Goal: Task Accomplishment & Management: Complete application form

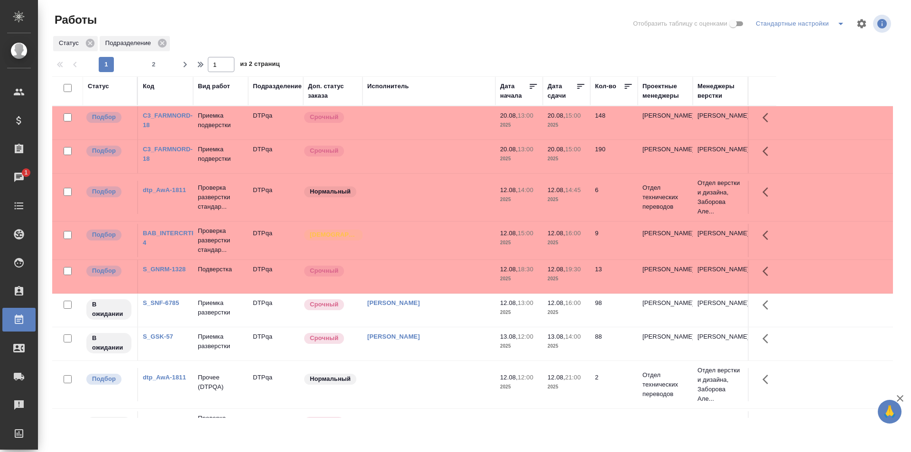
click at [445, 139] on td at bounding box center [428, 122] width 133 height 33
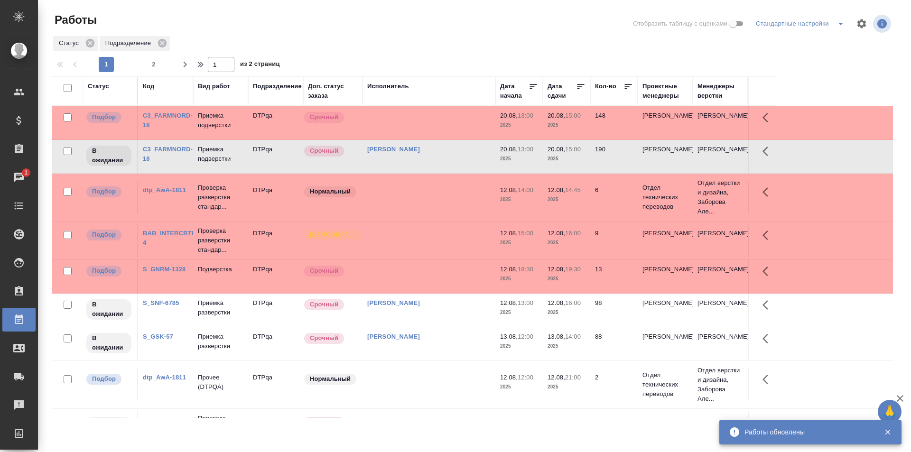
click at [445, 119] on td at bounding box center [428, 122] width 133 height 33
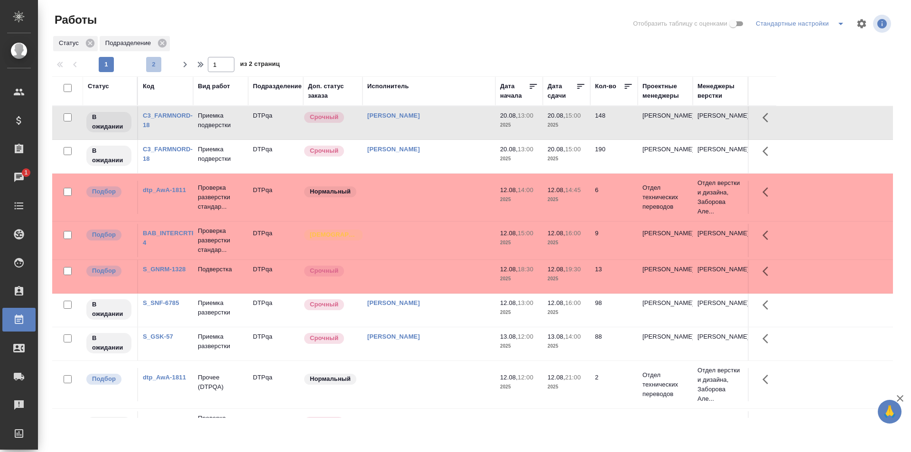
click at [155, 58] on button "2" at bounding box center [153, 64] width 15 height 15
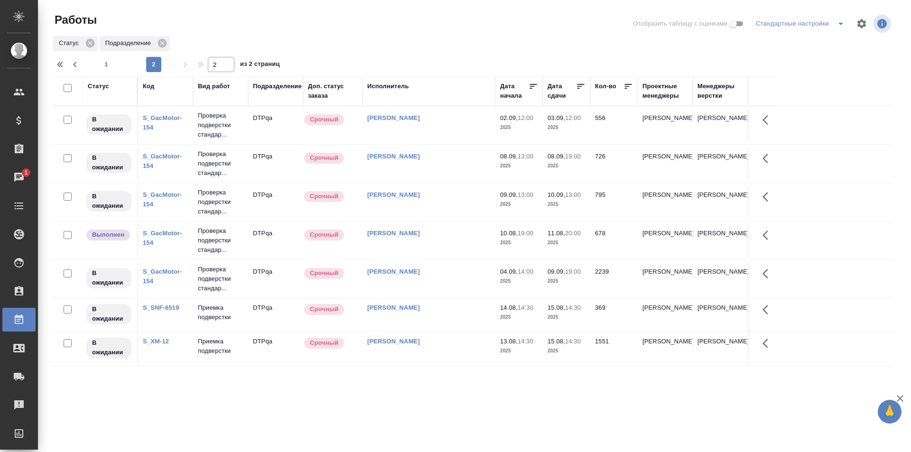
click at [102, 61] on span "1" at bounding box center [106, 64] width 15 height 9
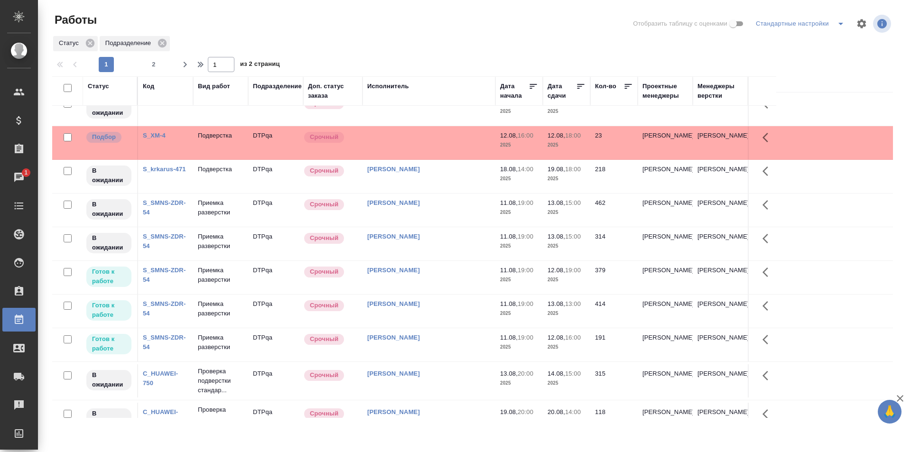
scroll to position [592, 0]
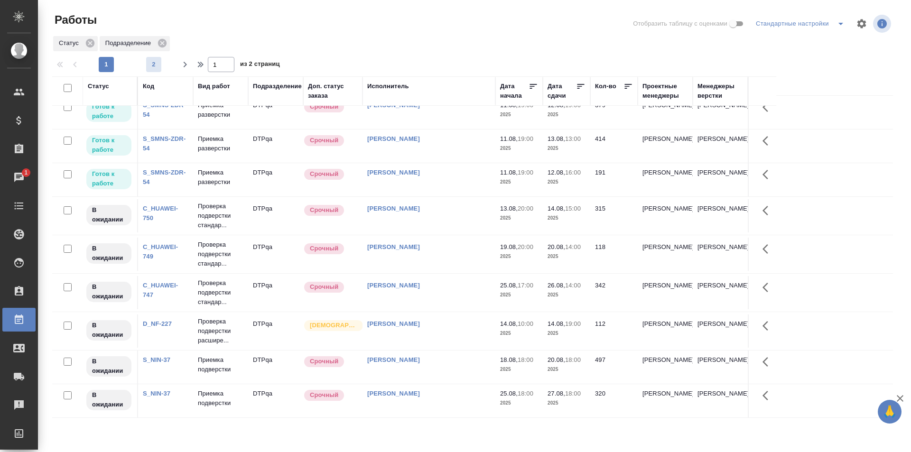
click at [158, 65] on span "2" at bounding box center [153, 64] width 15 height 9
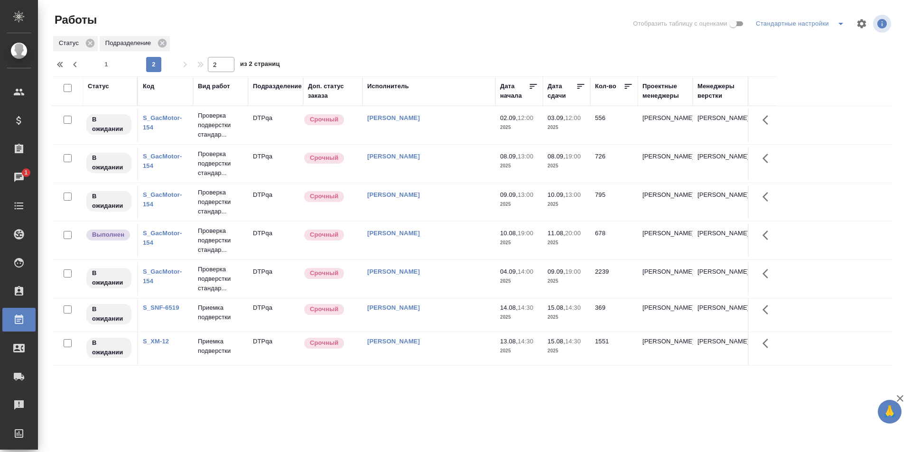
scroll to position [0, 0]
click at [109, 62] on span "1" at bounding box center [106, 64] width 15 height 9
type input "1"
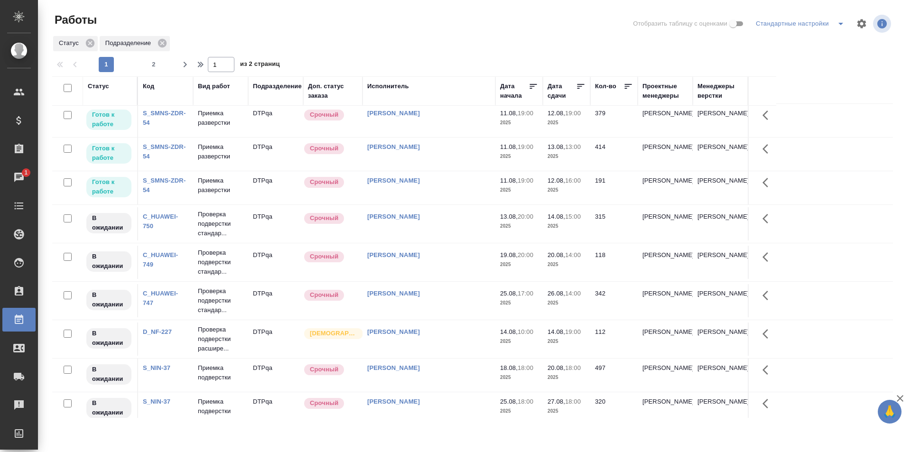
scroll to position [592, 0]
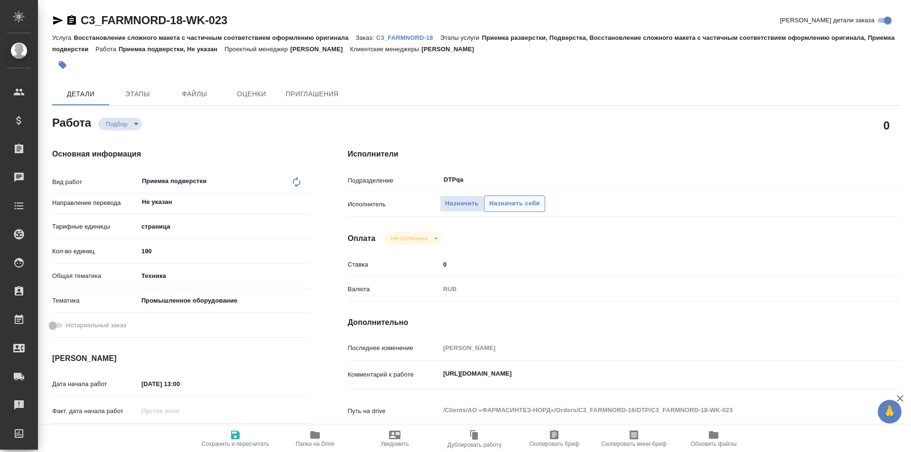
click at [500, 204] on span "Назначить себя" at bounding box center [514, 203] width 50 height 11
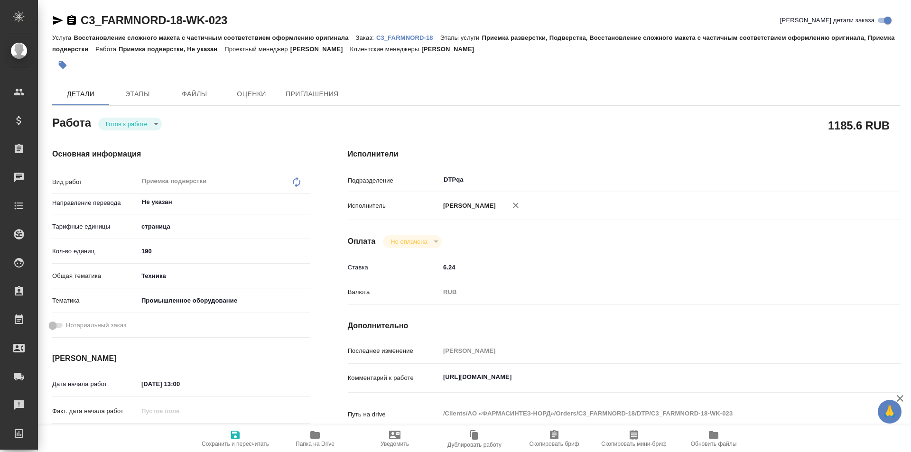
type textarea "x"
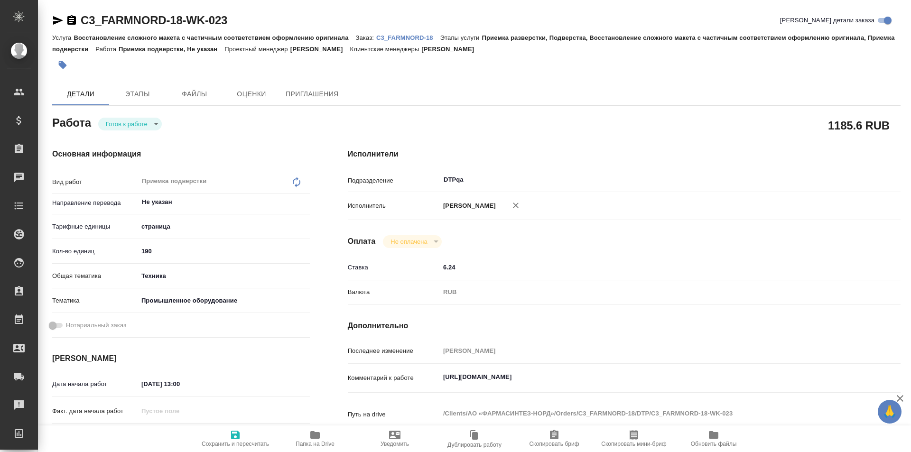
type textarea "x"
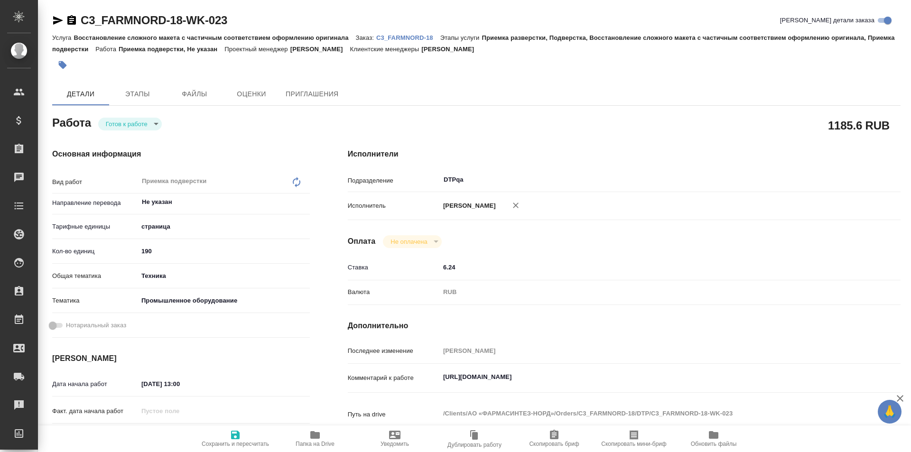
type textarea "x"
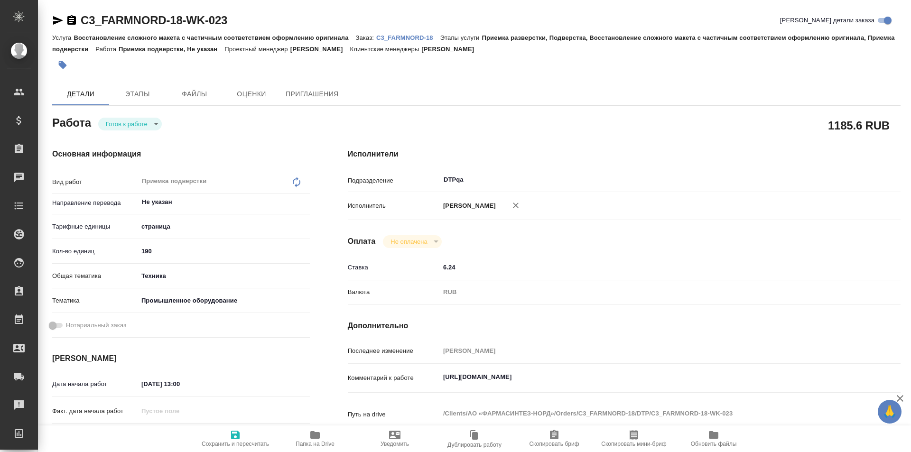
type textarea "x"
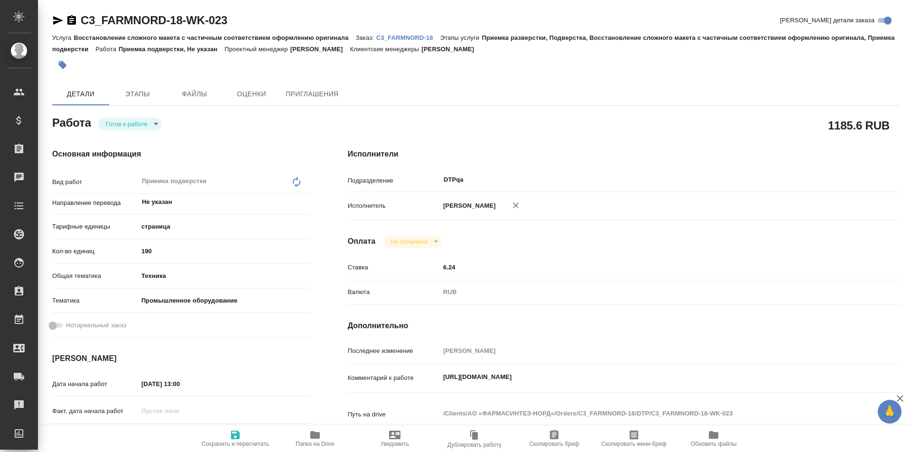
type textarea "x"
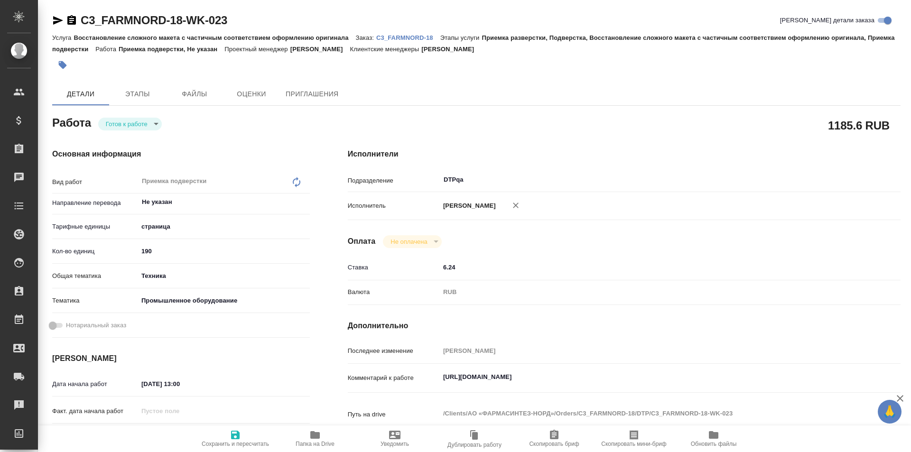
click at [236, 435] on icon "button" at bounding box center [235, 435] width 9 height 9
type textarea "x"
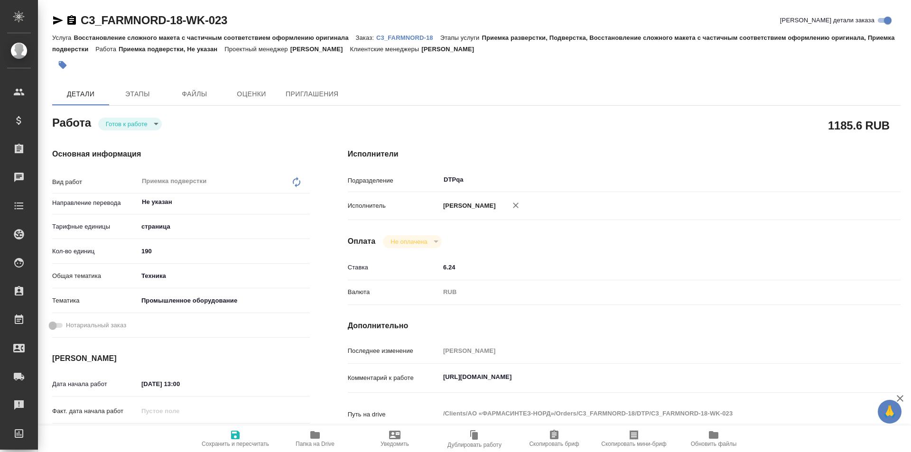
type textarea "x"
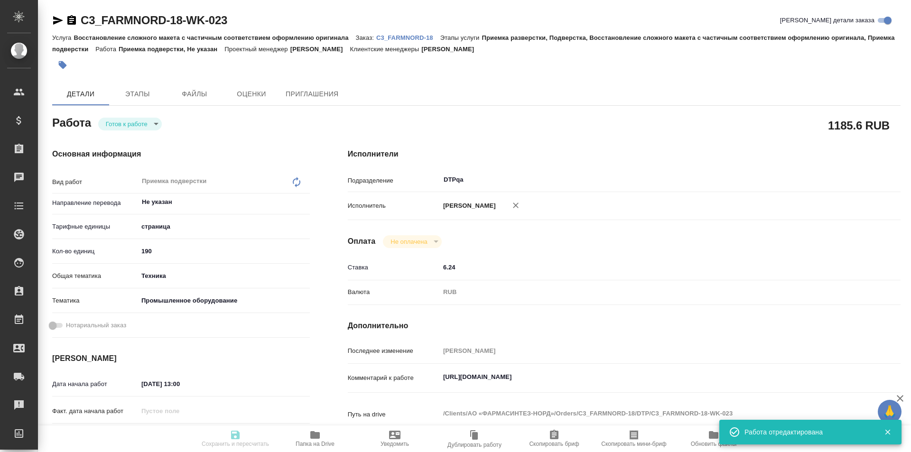
type textarea "x"
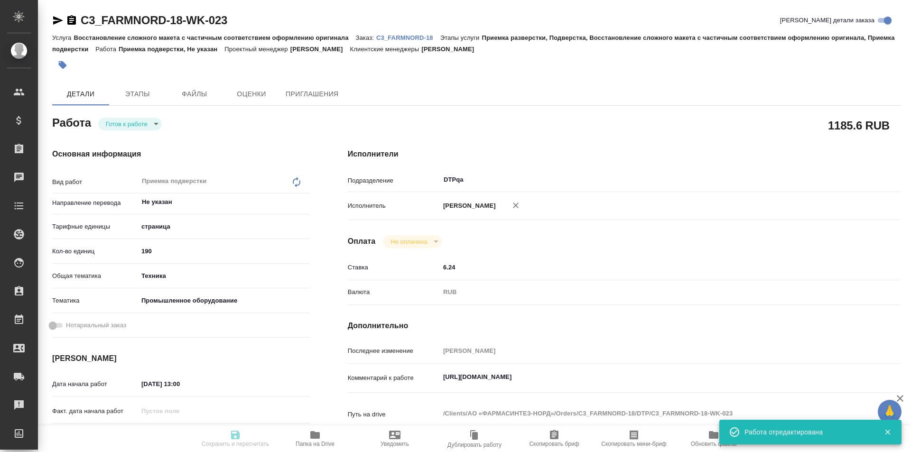
type input "readyForWork"
type textarea "Приемка подверстки"
type textarea "x"
type input "Не указан"
type input "5a8b1489cc6b4906c91bfdb2"
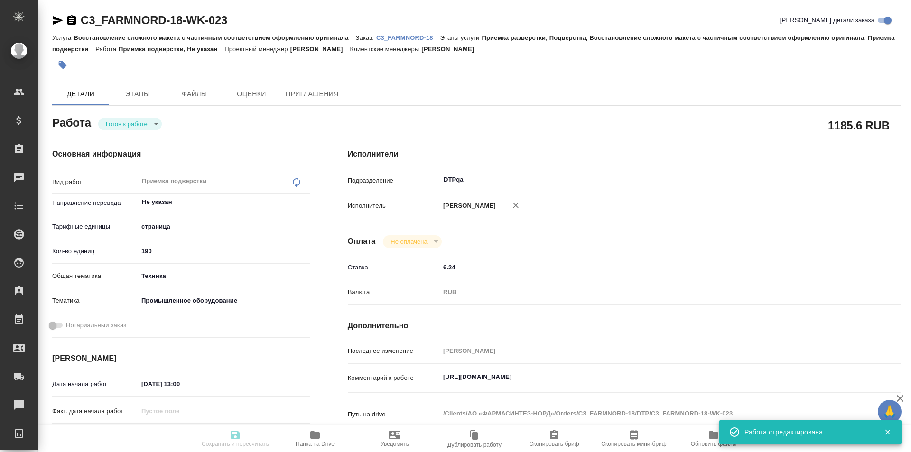
type input "190"
type input "tech"
type input "5f647205b73bc97568ca66bc"
type input "[DATE] 13:00"
type input "[DATE] 15:00"
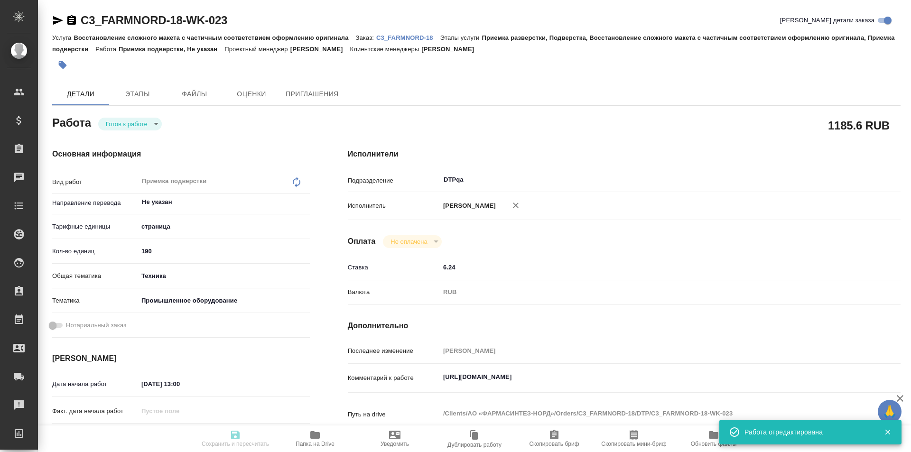
type input "[DATE] 16:00"
type input "DTPqa"
type input "notPayed"
type input "6.24"
type input "RUB"
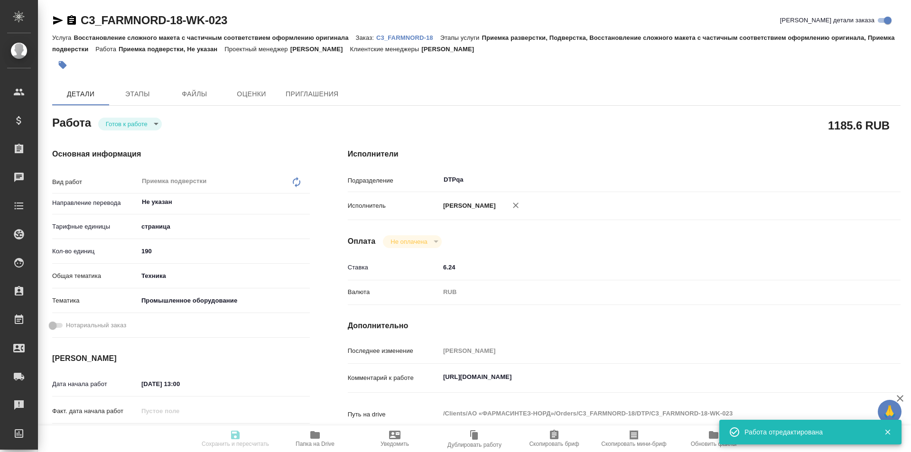
type input "[PERSON_NAME]"
type textarea "https://tera.awatera.com/Work/689a0e91519e3a5fb208ca2c/"
type textarea "x"
type textarea "/Clients/АО «ФАРМАСИНТЕЗ-НОРД»/Orders/C3_FARMNORD-18/DTP/C3_FARMNORD-18-WK-023"
type textarea "x"
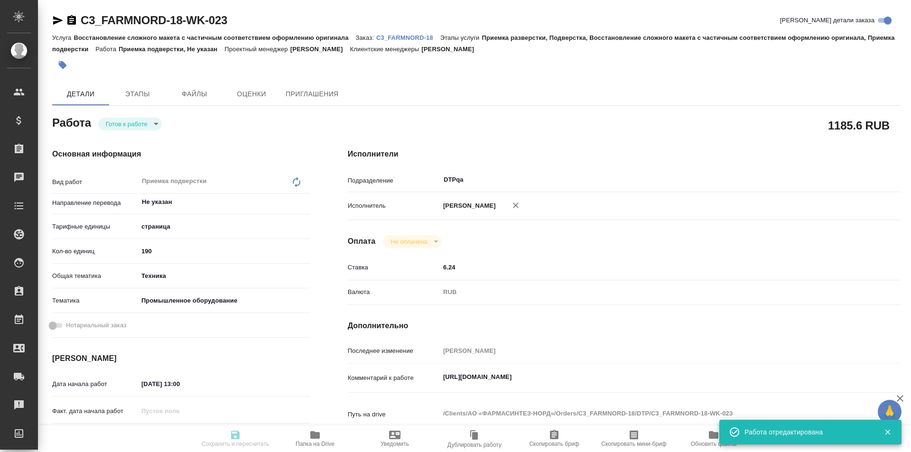
type input "C3_FARMNORD-18"
type input "Восстановление сложного макета с частичным соответствием оформлению оригинала"
type input "Приемка разверстки, Подверстка, Восстановление сложного макета с частичным соот…"
type input "[PERSON_NAME]"
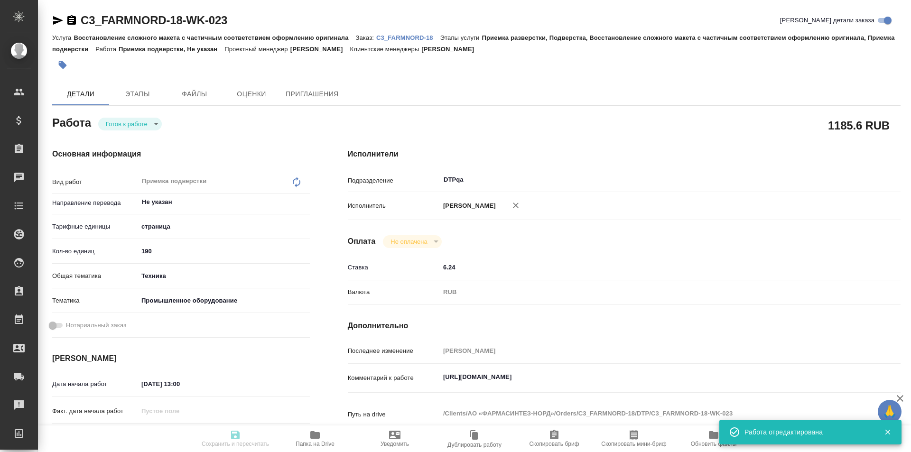
type input "/Clients/АО «ФАРМАСИНТЕЗ-НОРД»/Orders/C3_FARMNORD-18"
type textarea "x"
type textarea "тут надо уложиться к 20 августа"
type textarea "x"
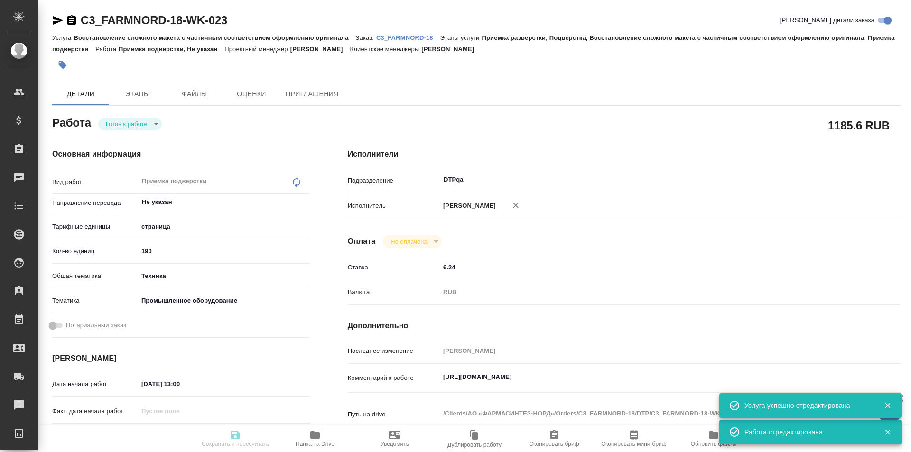
type textarea "x"
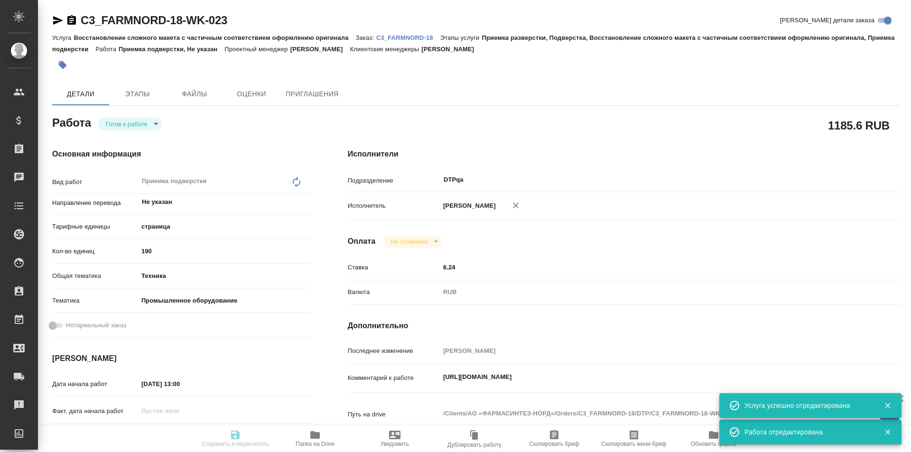
type textarea "x"
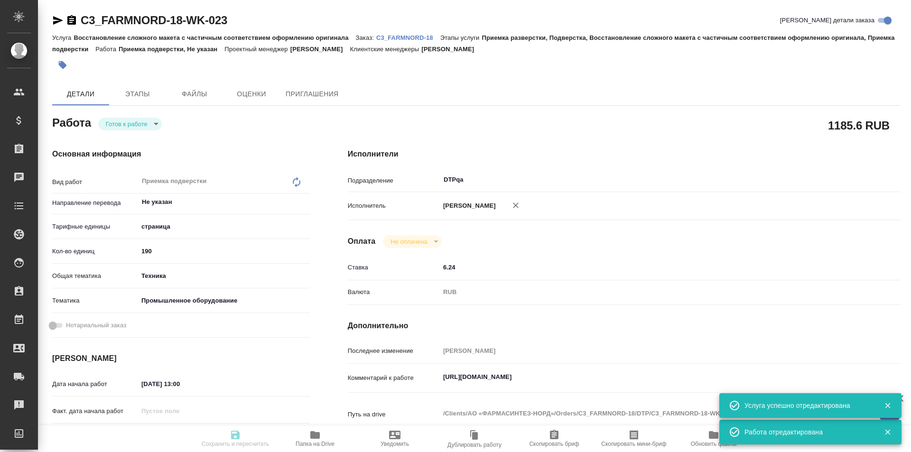
type textarea "x"
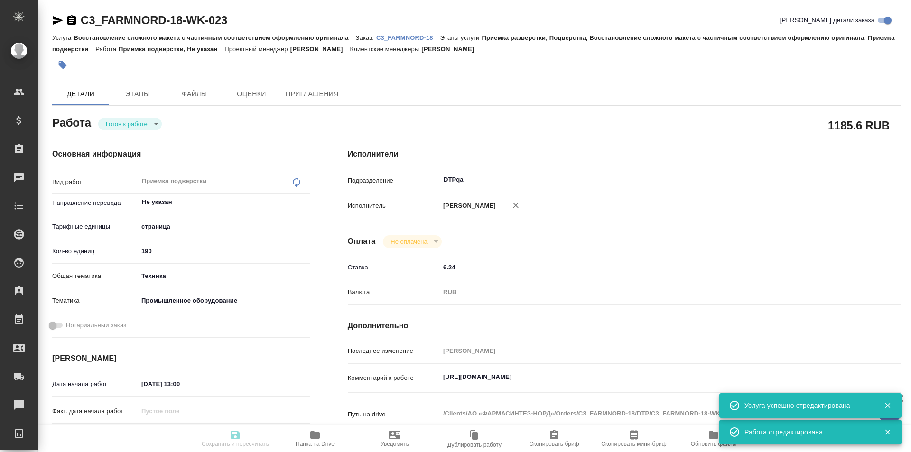
type textarea "x"
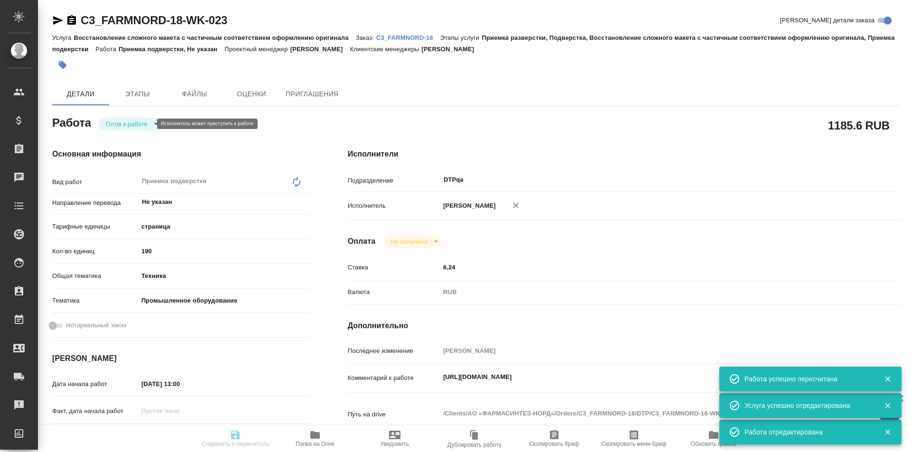
type input "readyForWork"
type textarea "Приемка подверстки"
type textarea "x"
type input "Не указан"
type input "5a8b1489cc6b4906c91bfdb2"
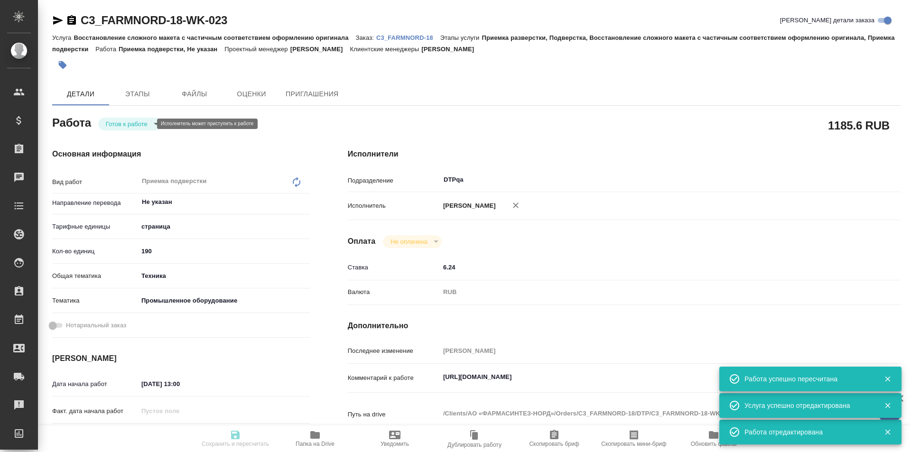
type input "190"
type input "tech"
type input "5f647205b73bc97568ca66bc"
type input "[DATE] 13:00"
type input "[DATE] 15:00"
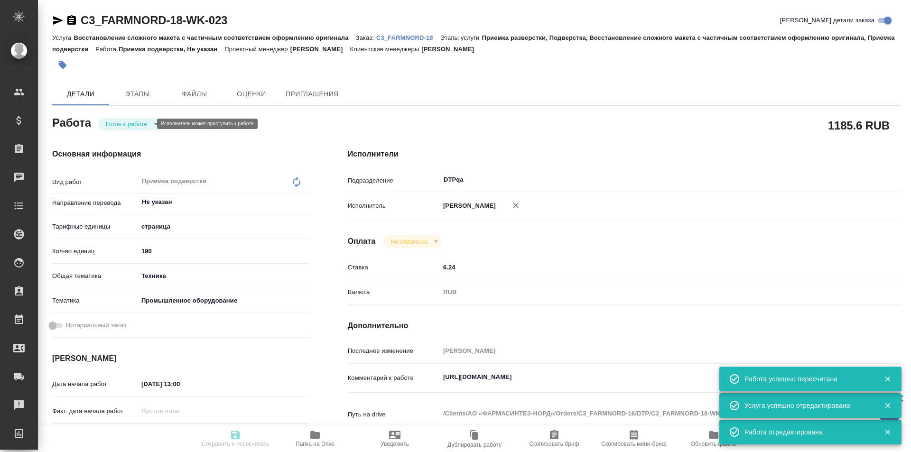
type input "[DATE] 16:00"
type input "DTPqa"
type input "notPayed"
type input "6.24"
type input "RUB"
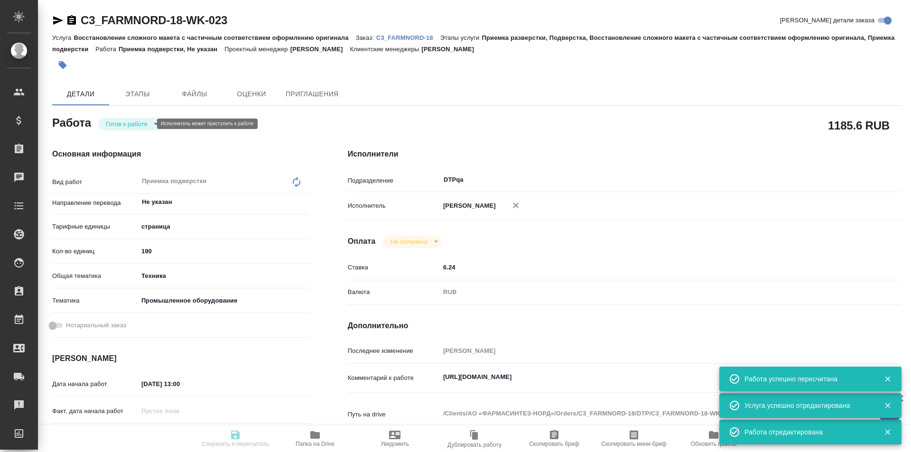
type input "[PERSON_NAME]"
type textarea "https://tera.awatera.com/Work/689a0e91519e3a5fb208ca2c/"
type textarea "x"
type textarea "/Clients/АО «ФАРМАСИНТЕЗ-НОРД»/Orders/C3_FARMNORD-18/DTP/C3_FARMNORD-18-WK-023"
type textarea "x"
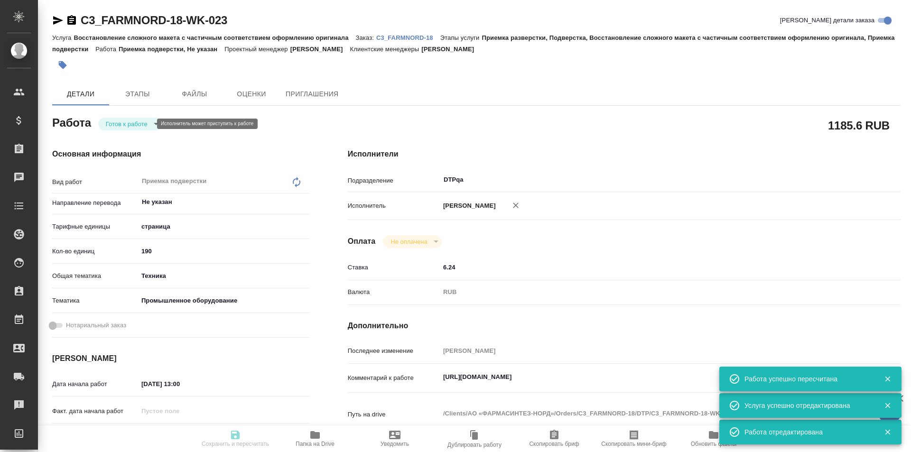
type input "C3_FARMNORD-18"
type input "Восстановление сложного макета с частичным соответствием оформлению оригинала"
type input "Приемка разверстки, Подверстка, Восстановление сложного макета с частичным соот…"
type input "[PERSON_NAME]"
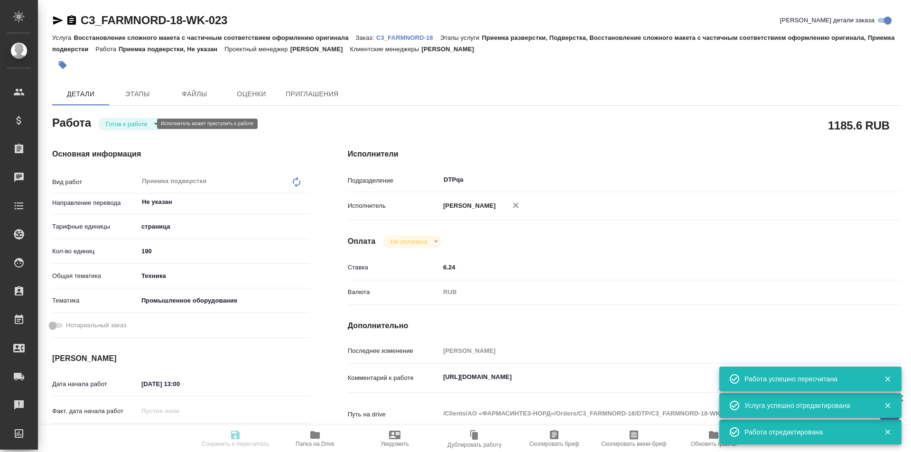
type input "/Clients/АО «ФАРМАСИНТЕЗ-НОРД»/Orders/C3_FARMNORD-18"
type textarea "x"
type textarea "тут надо уложиться к 20 августа"
type textarea "x"
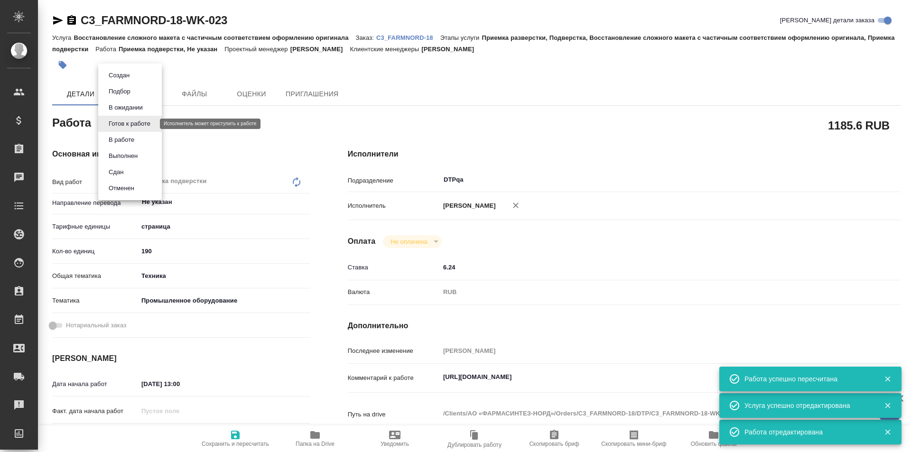
type textarea "x"
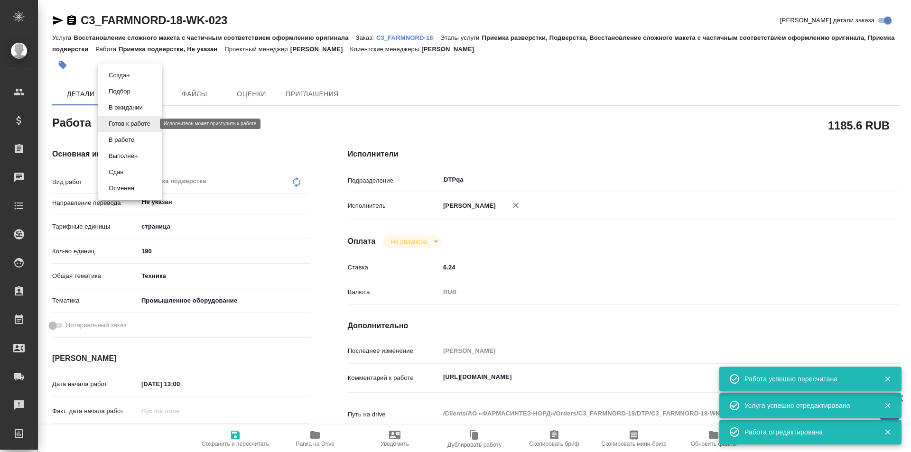
type textarea "x"
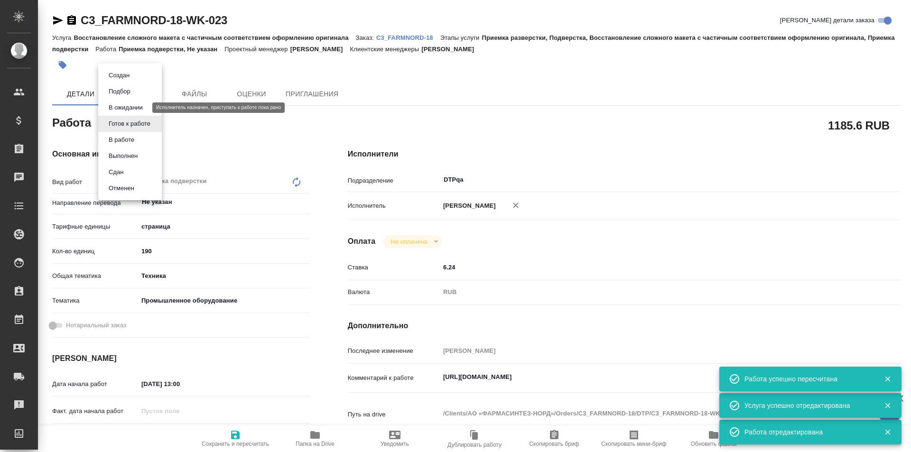
type textarea "x"
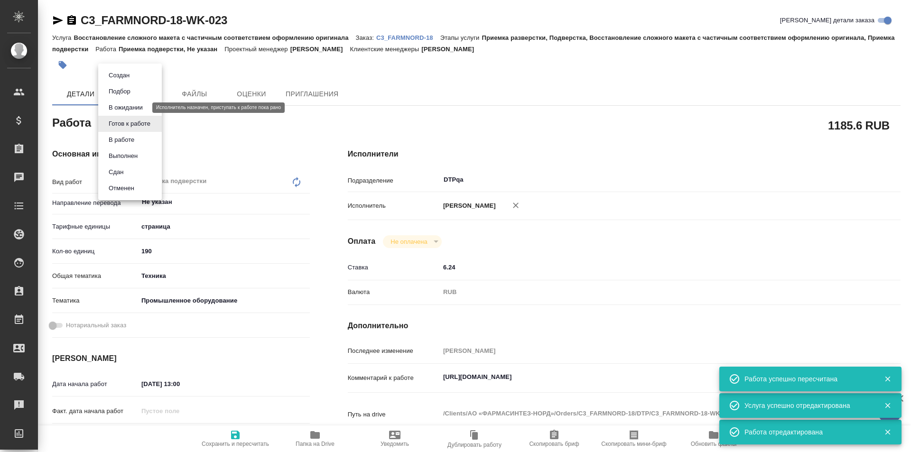
type textarea "x"
click at [134, 106] on button "В ожидании" at bounding box center [126, 107] width 40 height 10
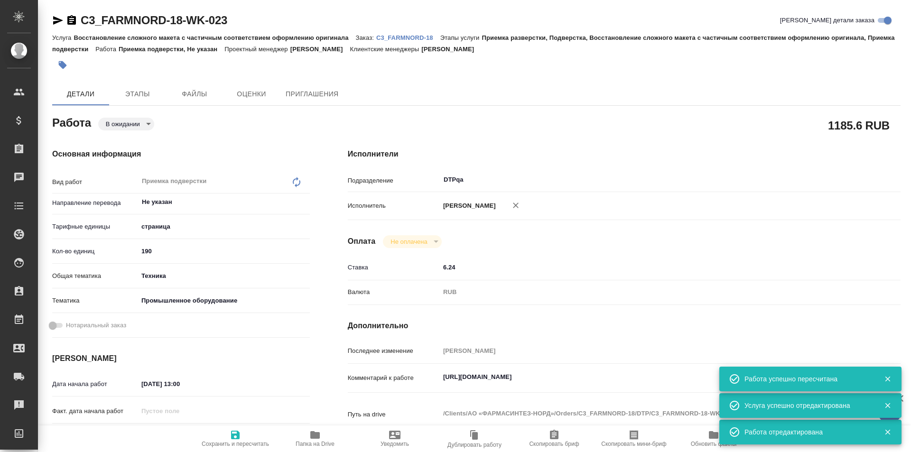
type textarea "x"
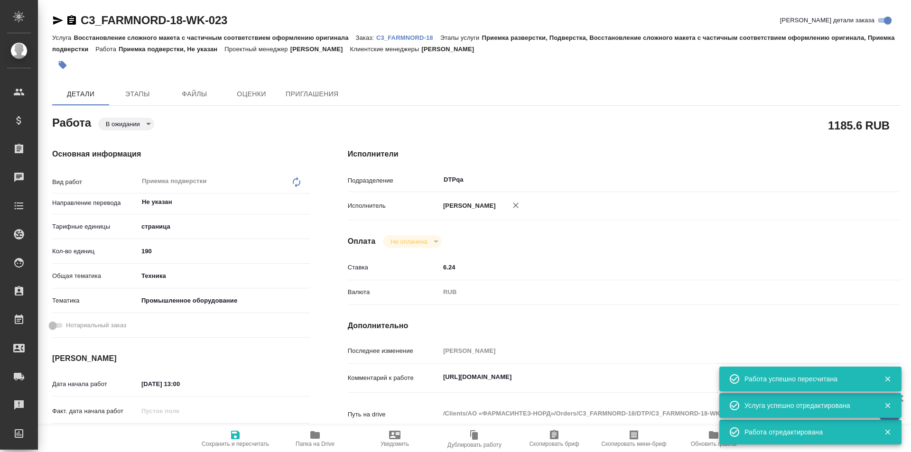
type textarea "x"
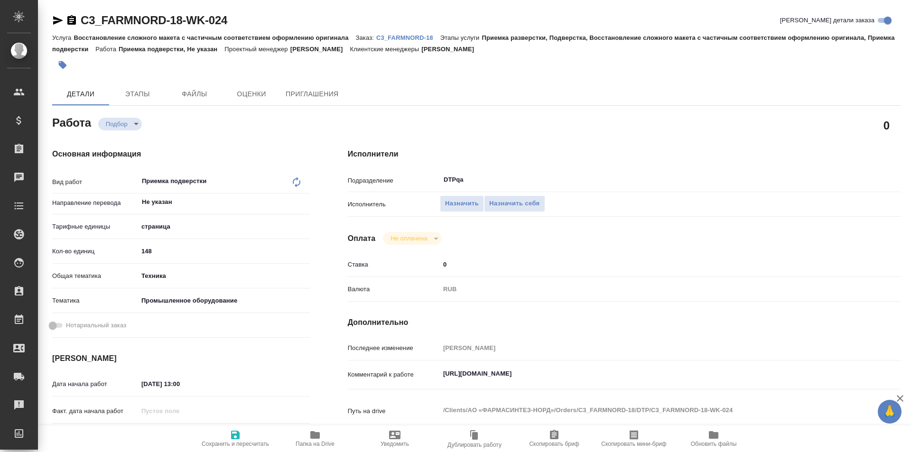
type textarea "x"
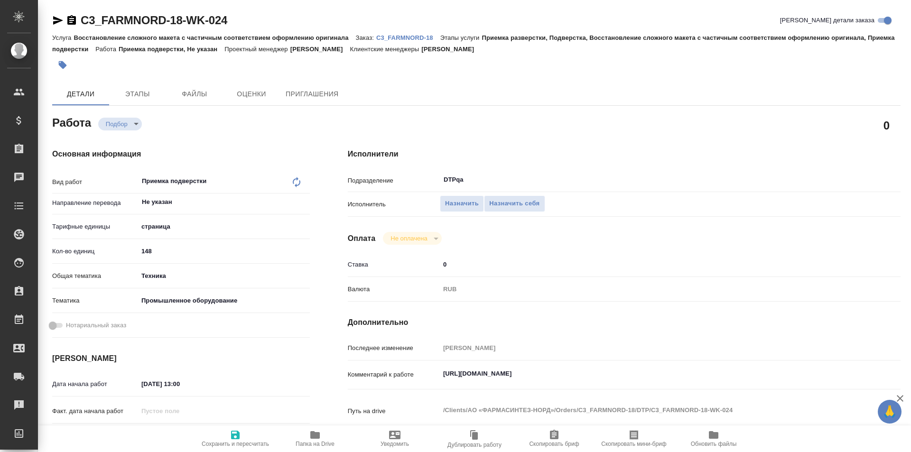
type textarea "x"
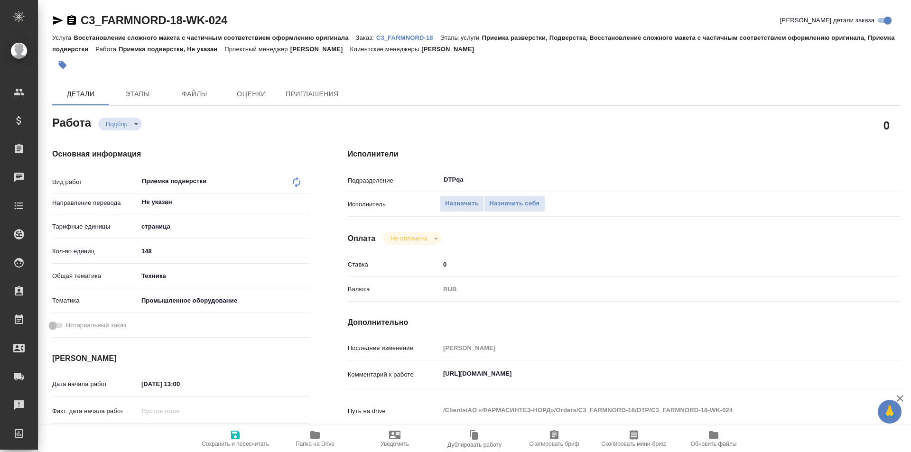
type textarea "x"
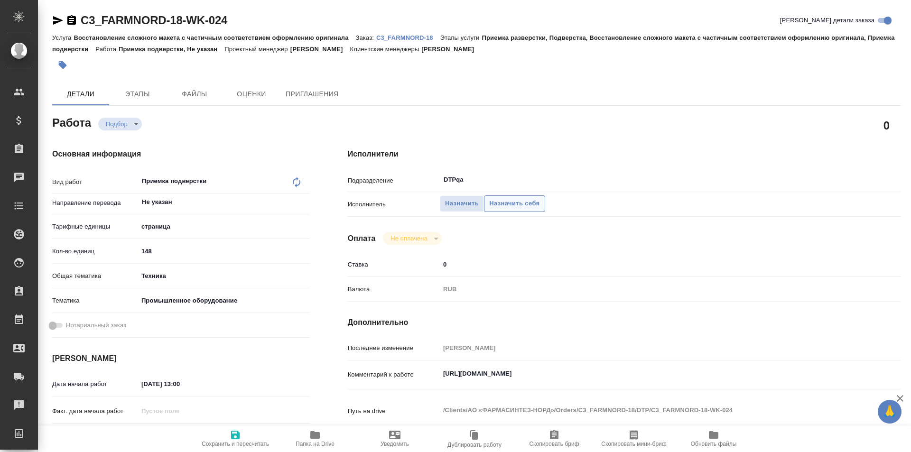
click at [497, 198] on span "Назначить себя" at bounding box center [514, 203] width 50 height 11
type textarea "x"
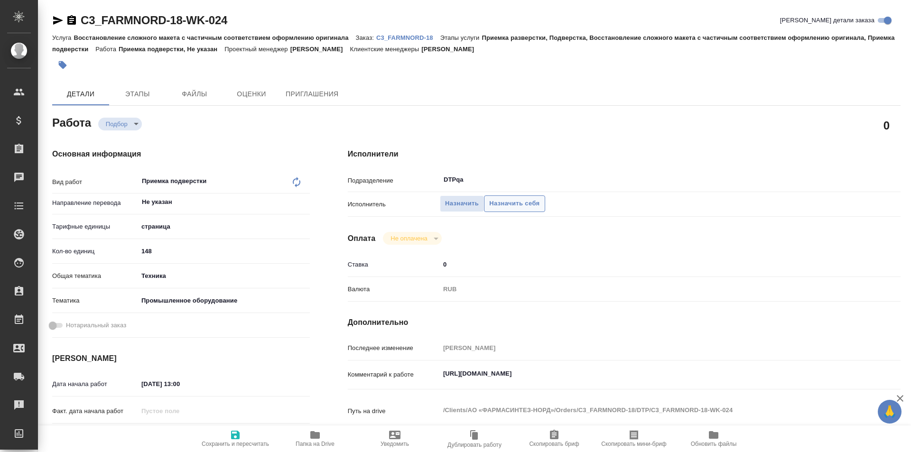
type textarea "x"
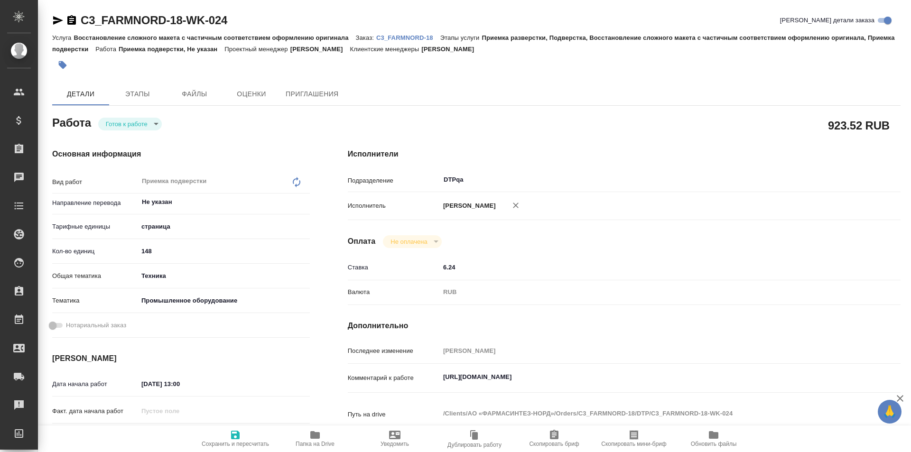
type textarea "x"
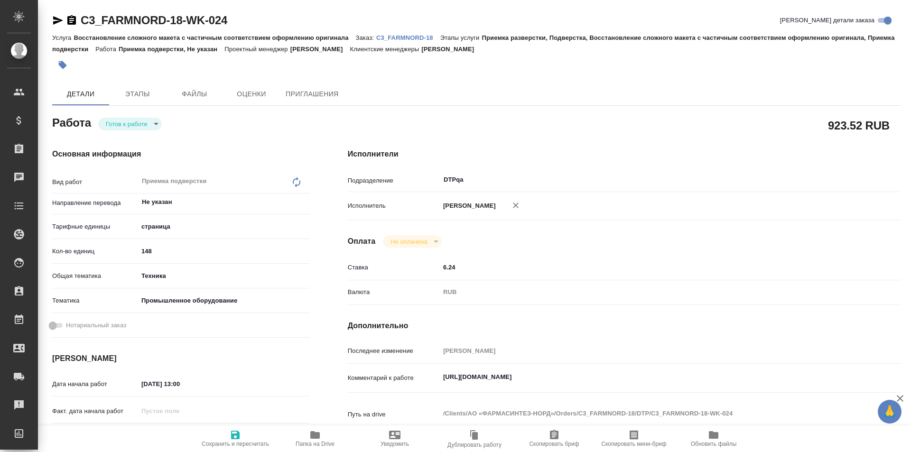
type textarea "x"
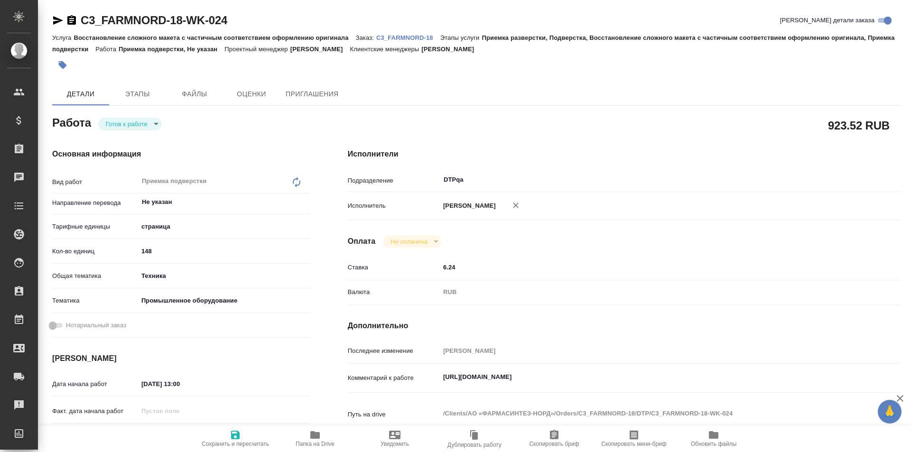
click at [227, 437] on span "Сохранить и пересчитать" at bounding box center [235, 438] width 68 height 18
type textarea "x"
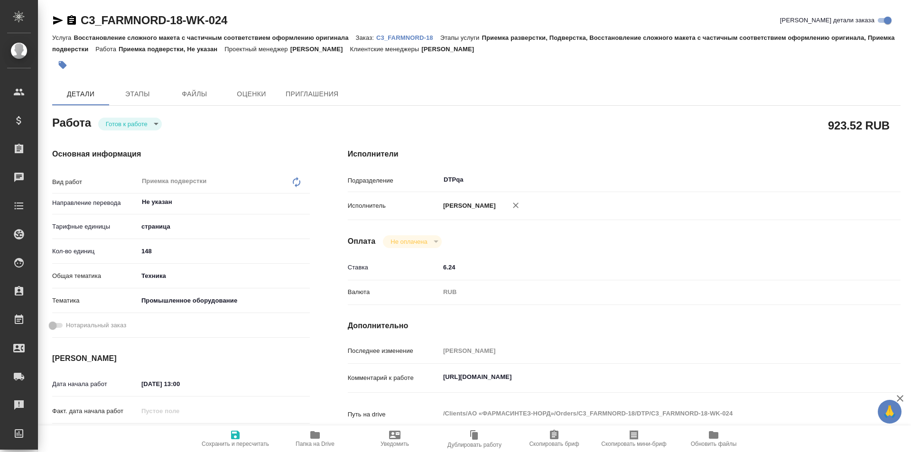
type textarea "x"
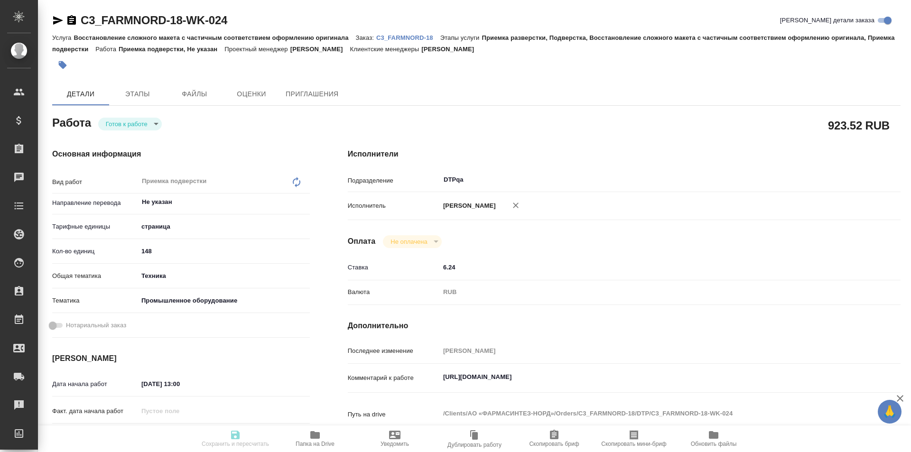
type textarea "x"
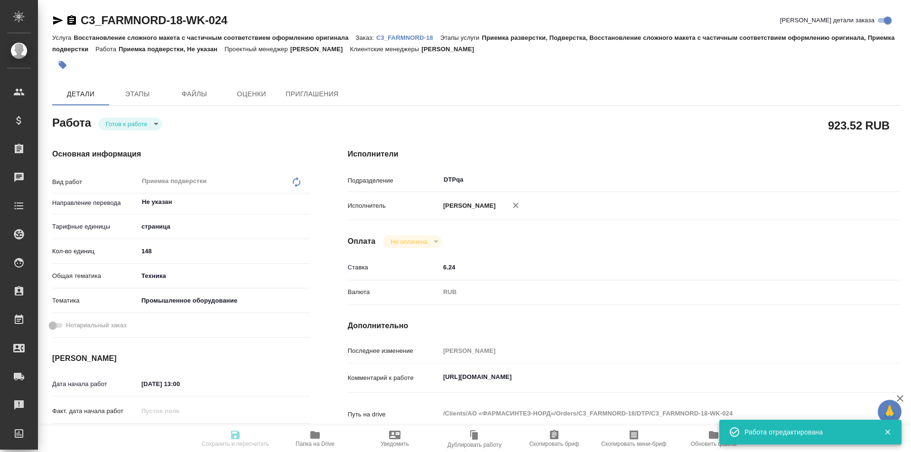
type textarea "x"
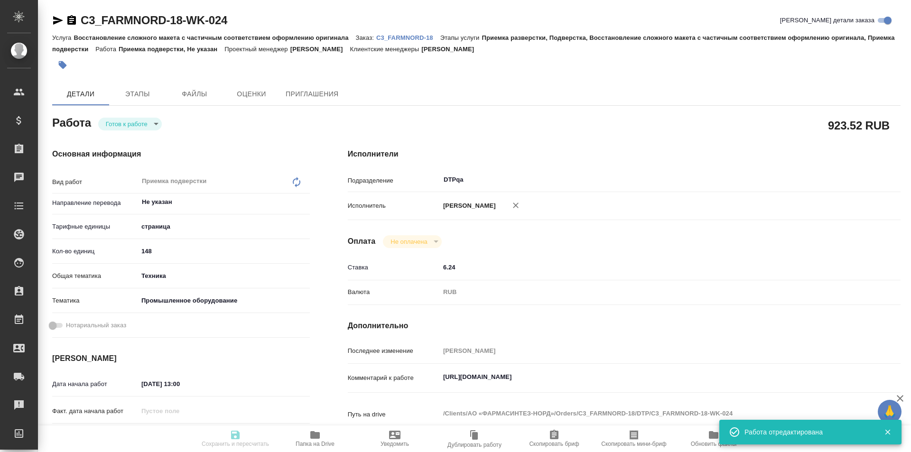
type textarea "x"
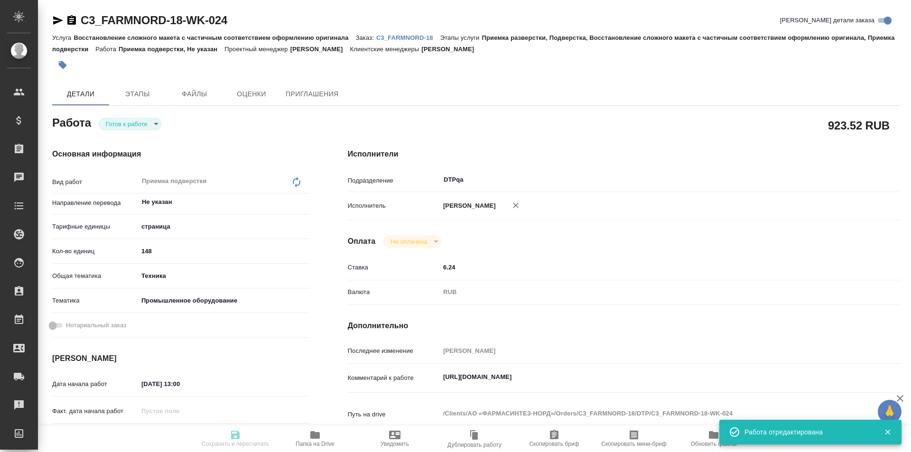
type input "readyForWork"
type textarea "Приемка подверстки"
type textarea "x"
type input "Не указан"
type input "5a8b1489cc6b4906c91bfdb2"
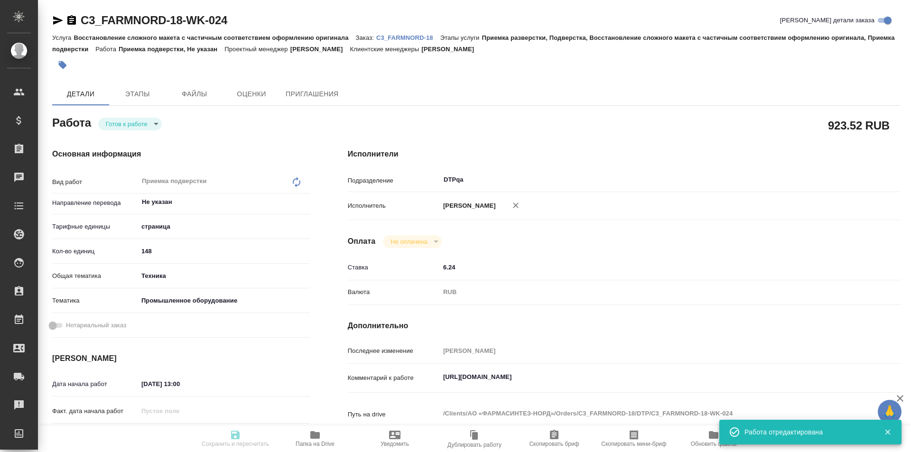
type input "148"
type input "tech"
type input "5f647205b73bc97568ca66bc"
type input "[DATE] 13:00"
type input "[DATE] 15:00"
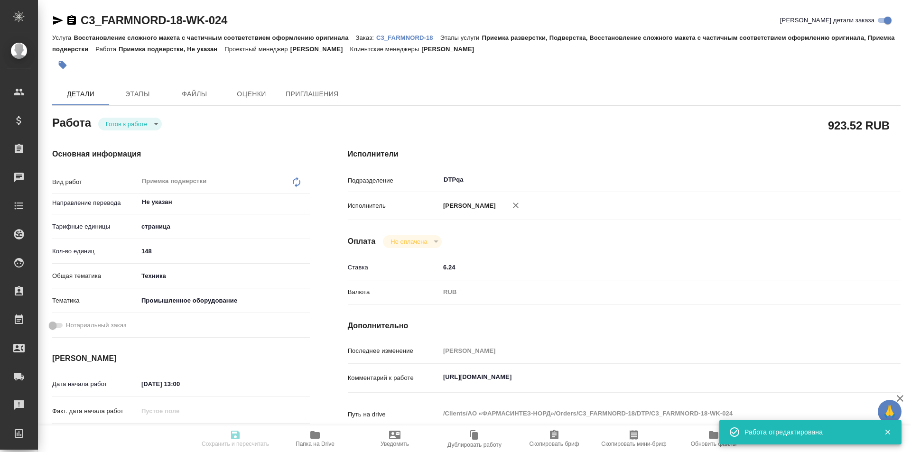
type input "[DATE] 16:00"
type input "DTPqa"
type input "notPayed"
type input "6.24"
type input "RUB"
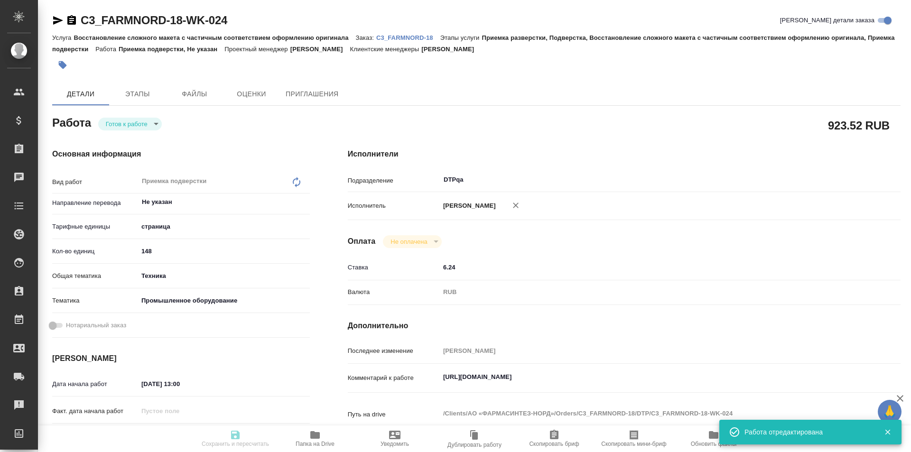
type input "[PERSON_NAME]"
type textarea "[URL][DOMAIN_NAME]"
type textarea "x"
type textarea "/Clients/АО «ФАРМАСИНТЕЗ-НОРД»/Orders/C3_FARMNORD-18/DTP/C3_FARMNORD-18-WK-024"
type textarea "x"
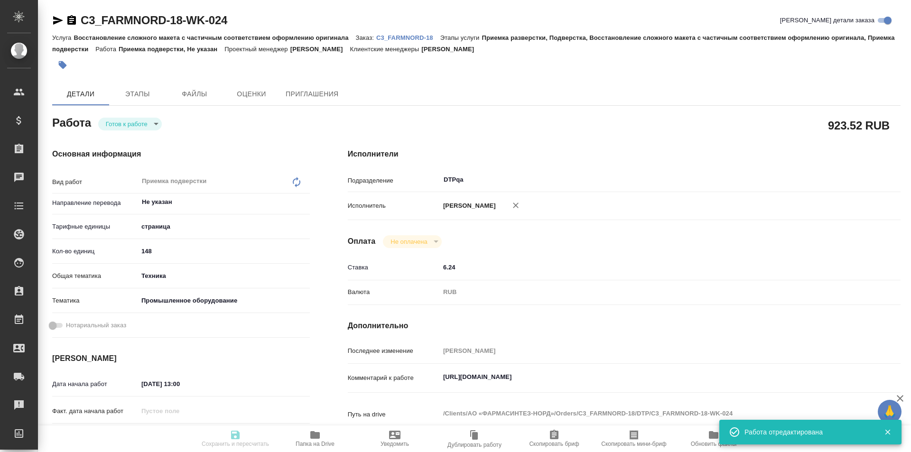
type input "C3_FARMNORD-18"
type input "Восстановление сложного макета с частичным соответствием оформлению оригинала"
type input "Приемка разверстки, Подверстка, Восстановление сложного макета с частичным соот…"
type input "[PERSON_NAME]"
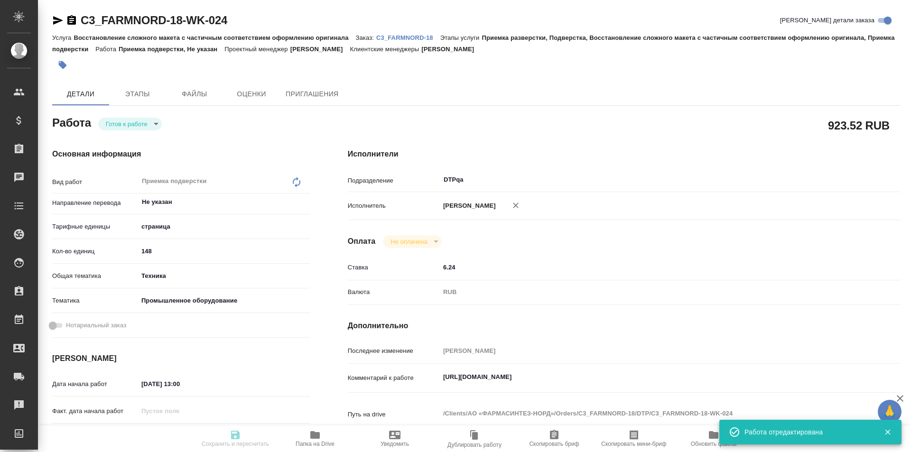
type input "/Clients/АО «ФАРМАСИНТЕЗ-НОРД»/Orders/C3_FARMNORD-18"
type textarea "x"
type textarea "тут надо уложиться к 20 августа"
type textarea "x"
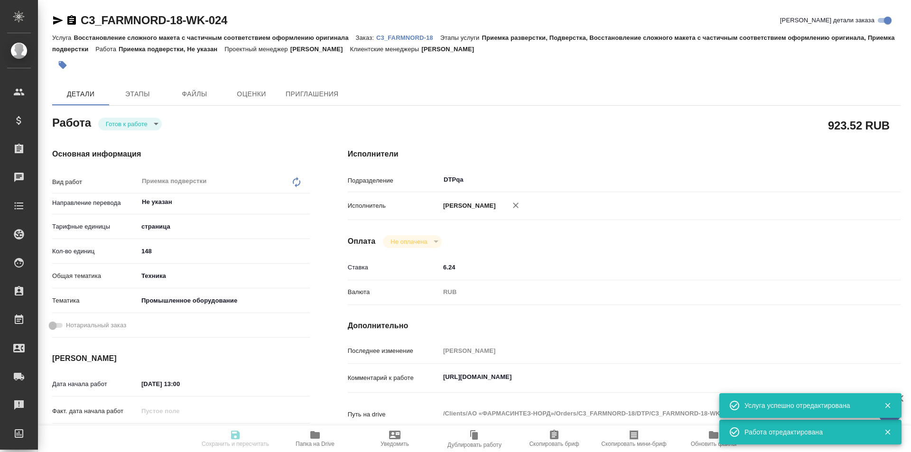
type textarea "x"
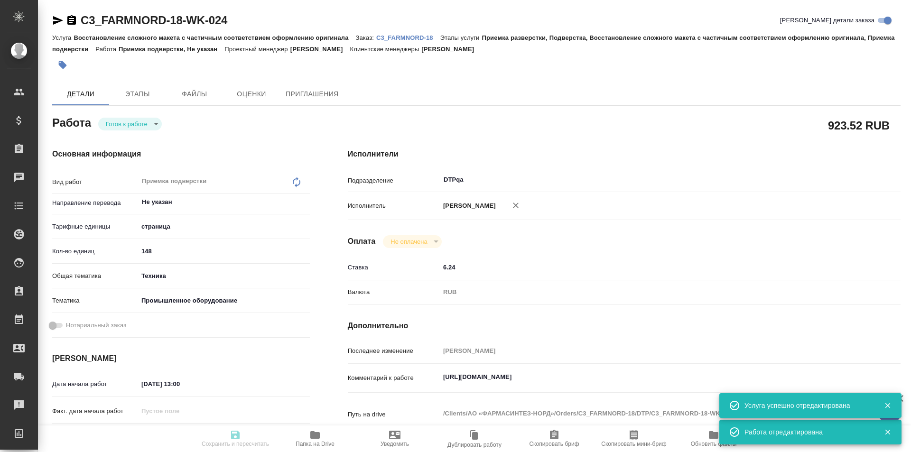
type textarea "x"
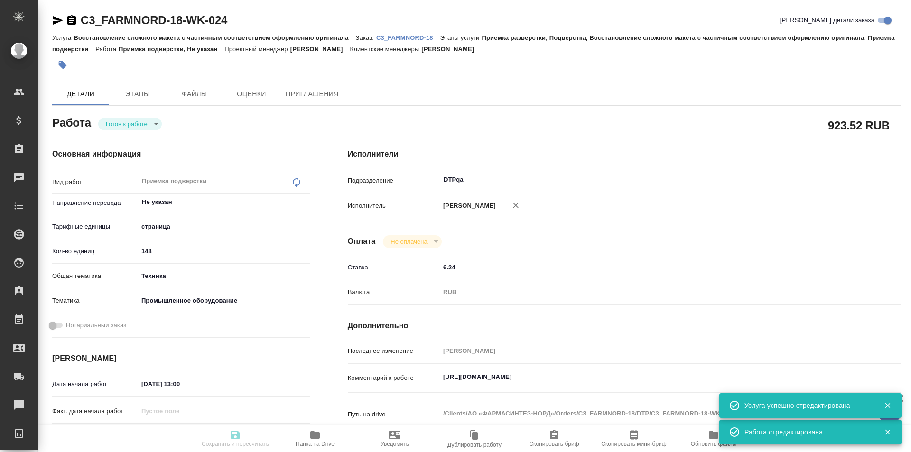
type textarea "x"
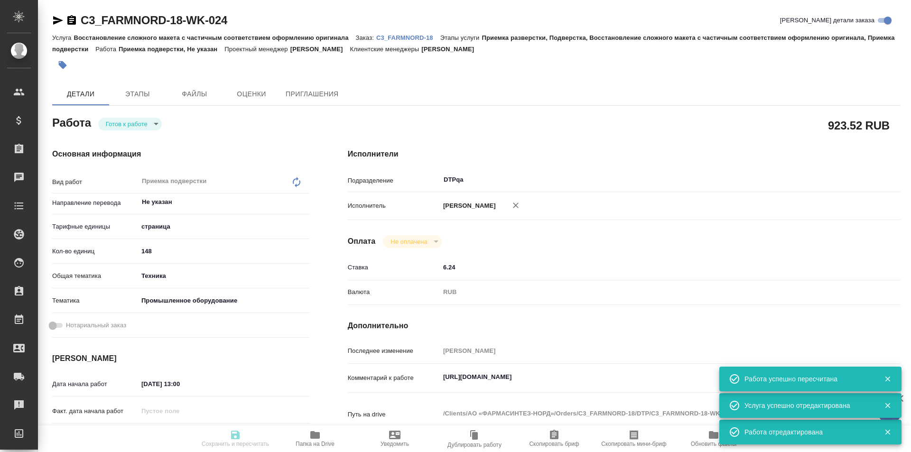
type input "readyForWork"
type textarea "Приемка подверстки"
type textarea "x"
type input "Не указан"
type input "5a8b1489cc6b4906c91bfdb2"
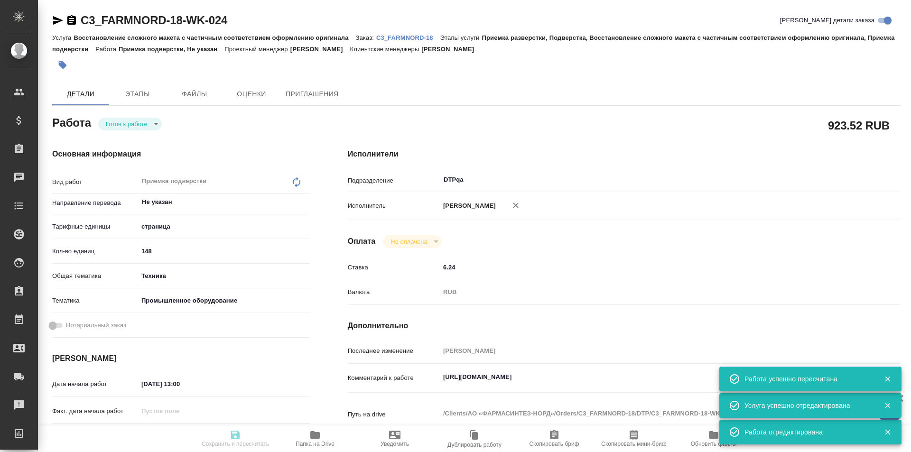
type input "148"
type input "tech"
type input "5f647205b73bc97568ca66bc"
type input "[DATE] 13:00"
type input "[DATE] 15:00"
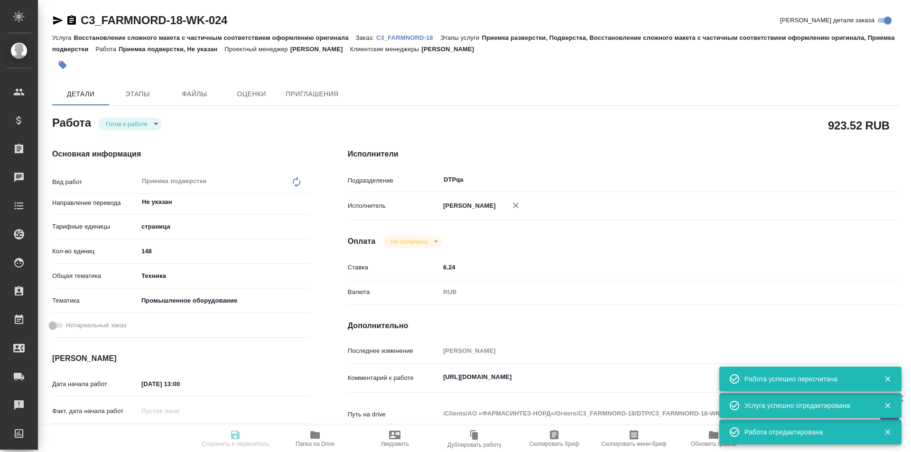
type input "[DATE] 16:00"
type input "DTPqa"
type input "notPayed"
type input "6.24"
type input "RUB"
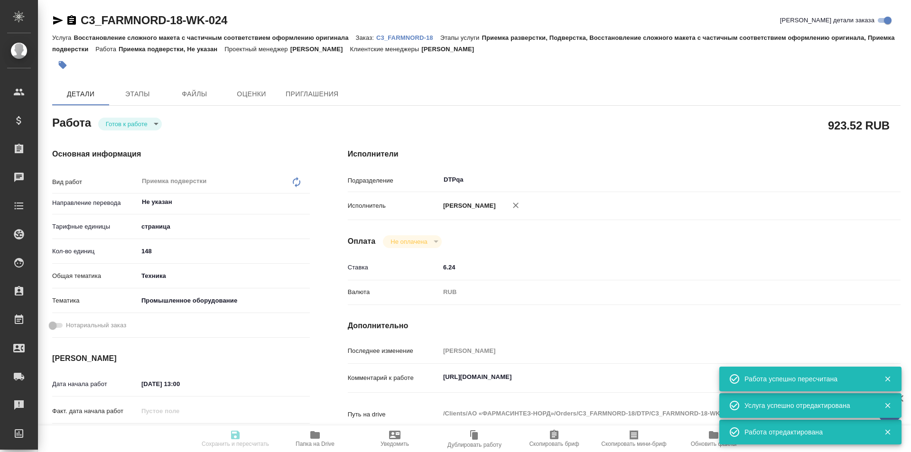
type input "[PERSON_NAME]"
type textarea "[URL][DOMAIN_NAME]"
type textarea "x"
type textarea "/Clients/АО «ФАРМАСИНТЕЗ-НОРД»/Orders/C3_FARMNORD-18/DTP/C3_FARMNORD-18-WK-024"
type textarea "x"
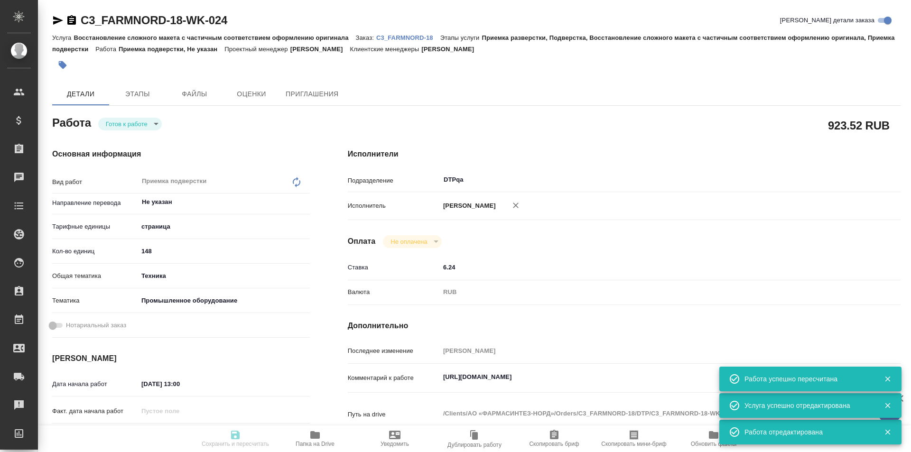
type input "C3_FARMNORD-18"
type input "Восстановление сложного макета с частичным соответствием оформлению оригинала"
type input "Приемка разверстки, Подверстка, Восстановление сложного макета с частичным соот…"
type input "[PERSON_NAME]"
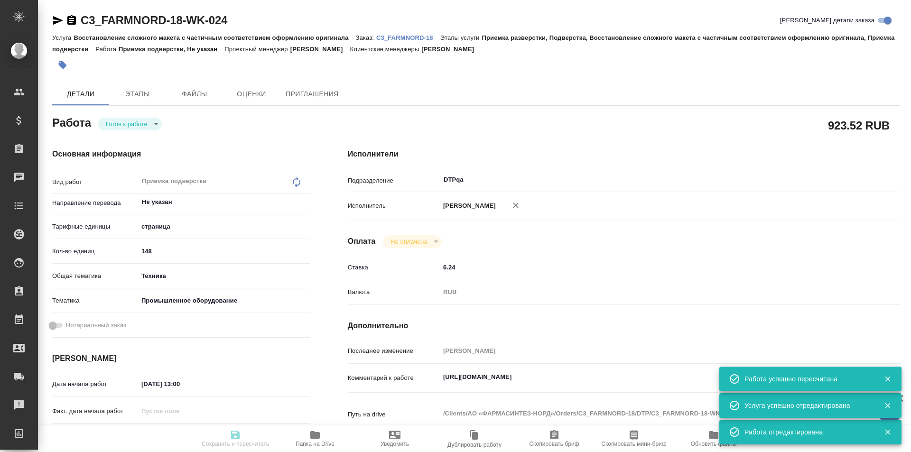
type input "/Clients/АО «ФАРМАСИНТЕЗ-НОРД»/Orders/C3_FARMNORD-18"
type textarea "x"
type textarea "тут надо уложиться к 20 августа"
type textarea "x"
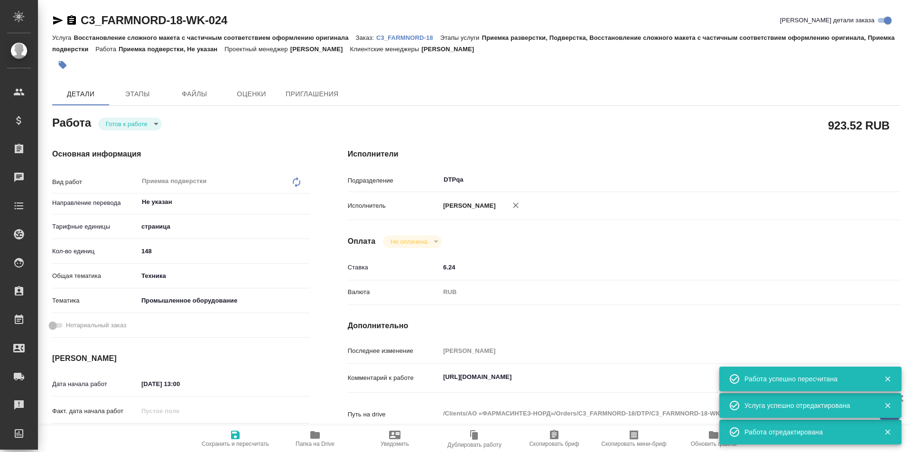
type textarea "x"
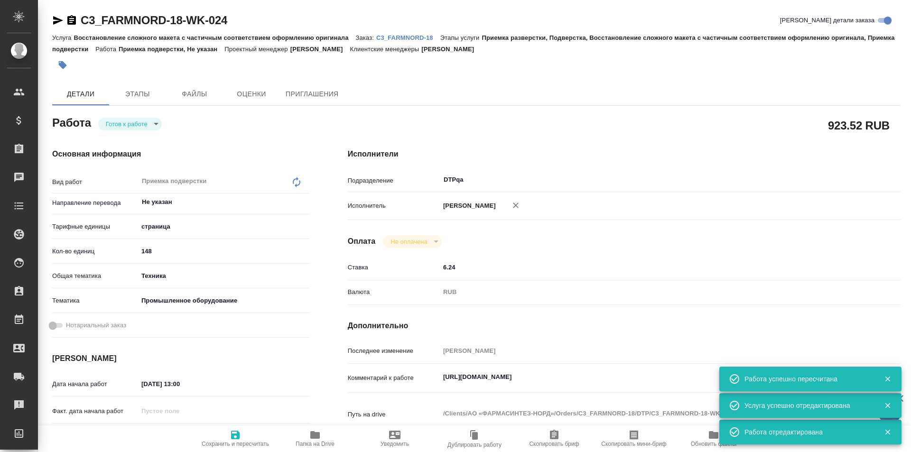
type textarea "x"
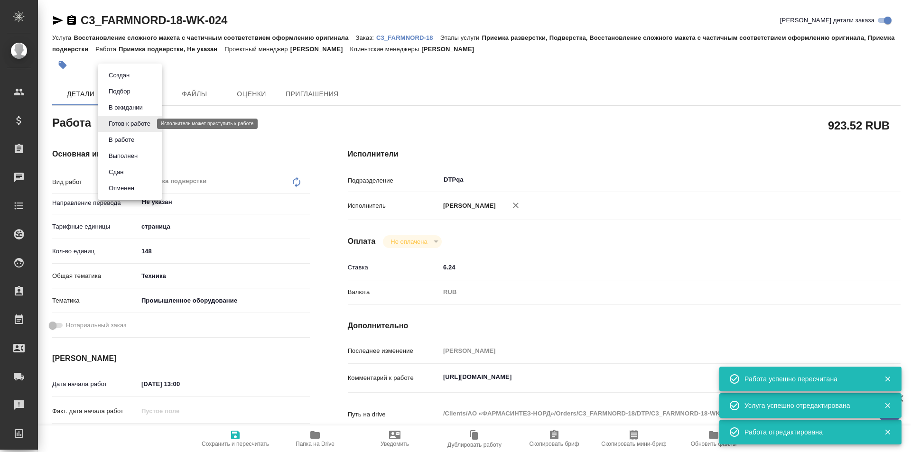
type textarea "x"
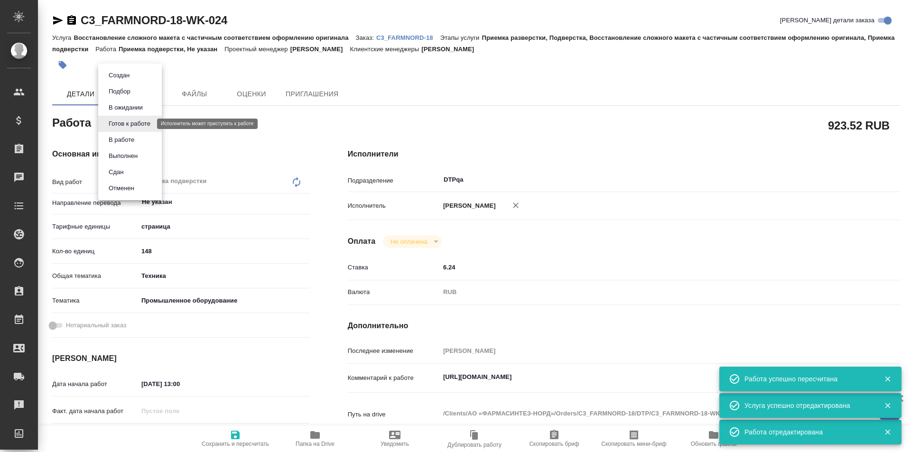
click at [146, 125] on body "🙏 .cls-1 fill:#fff; AWATERA Ismagilova [PERSON_NAME] Спецификации Заказы Чаты T…" at bounding box center [455, 226] width 911 height 452
type textarea "x"
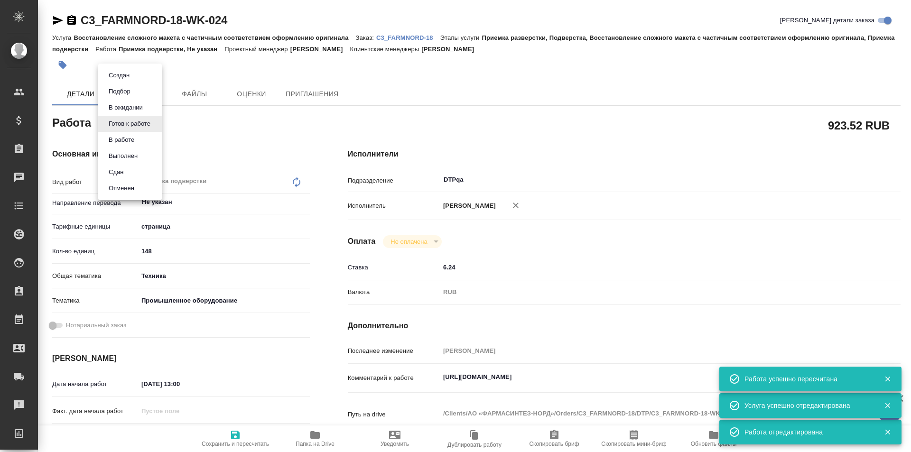
type textarea "x"
click at [132, 81] on button "В ожидании" at bounding box center [119, 75] width 27 height 10
type textarea "x"
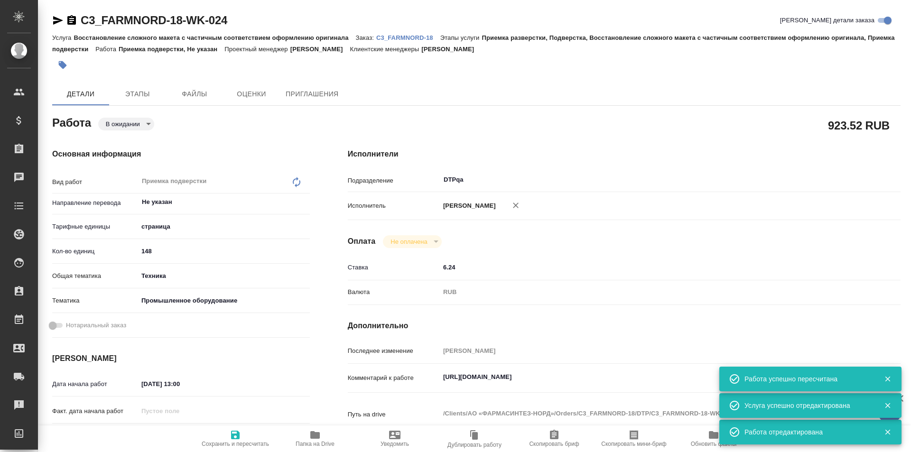
type textarea "x"
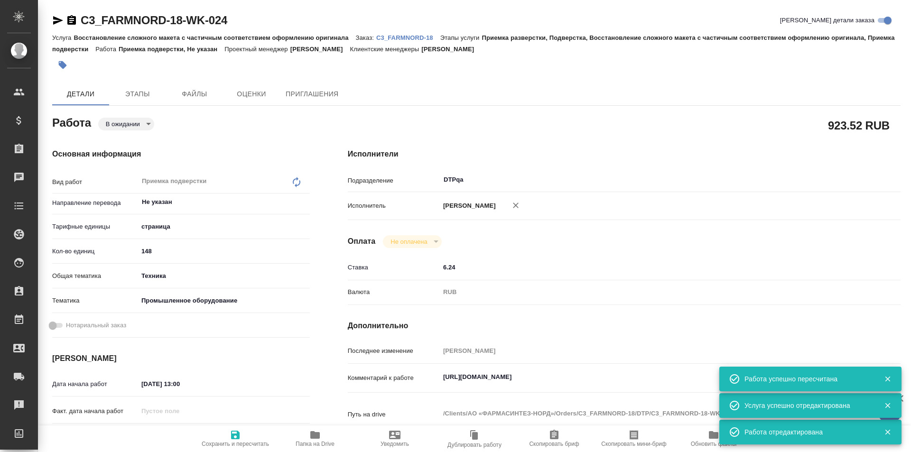
type textarea "x"
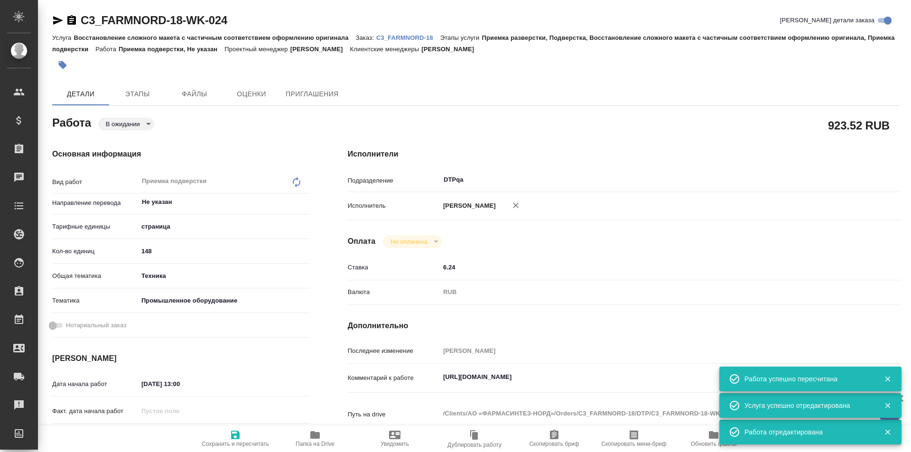
type textarea "x"
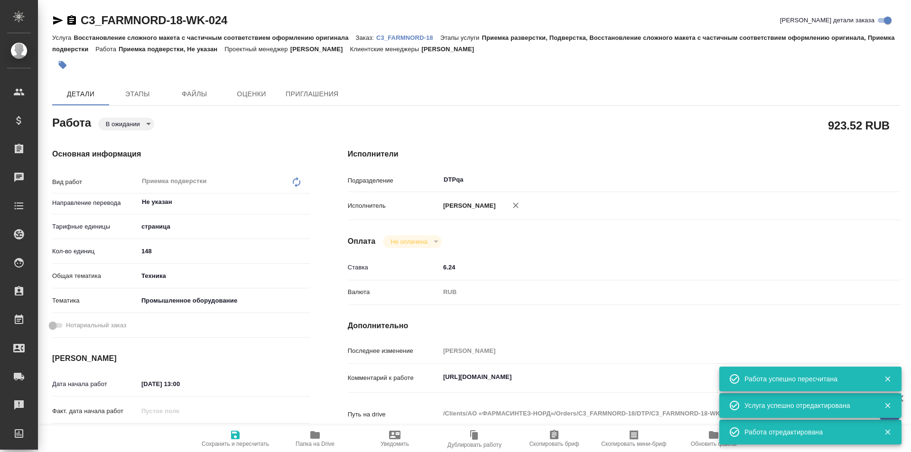
type textarea "x"
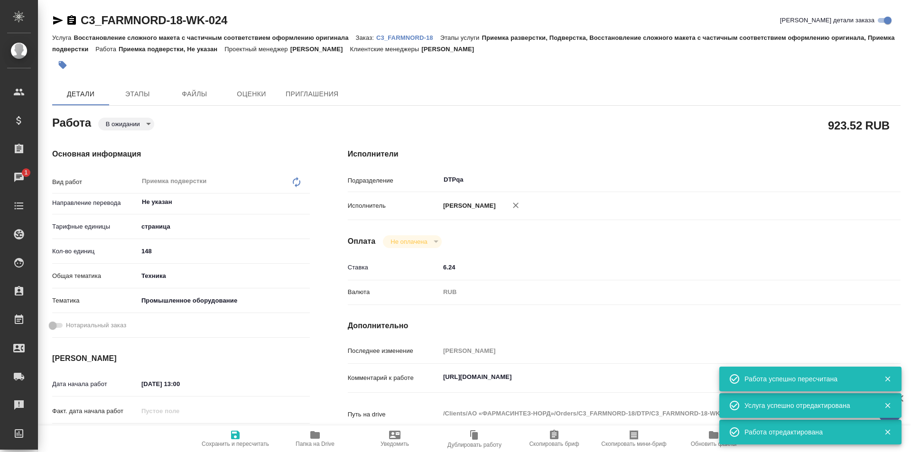
type textarea "x"
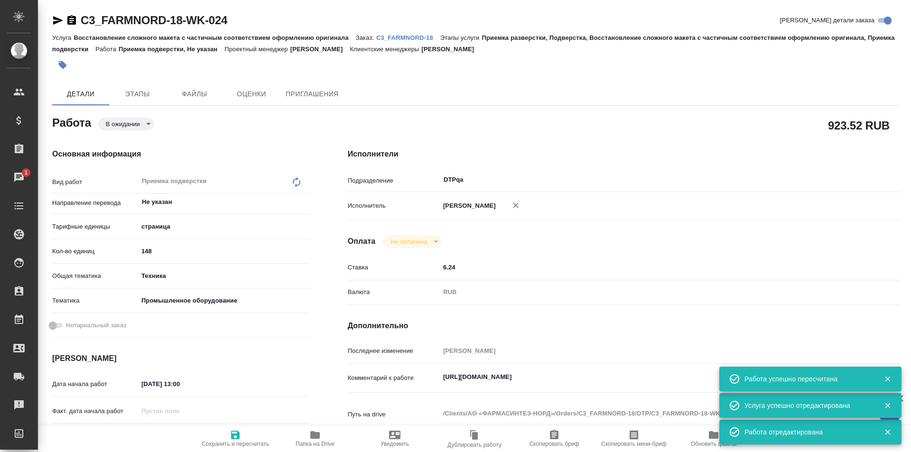
type textarea "x"
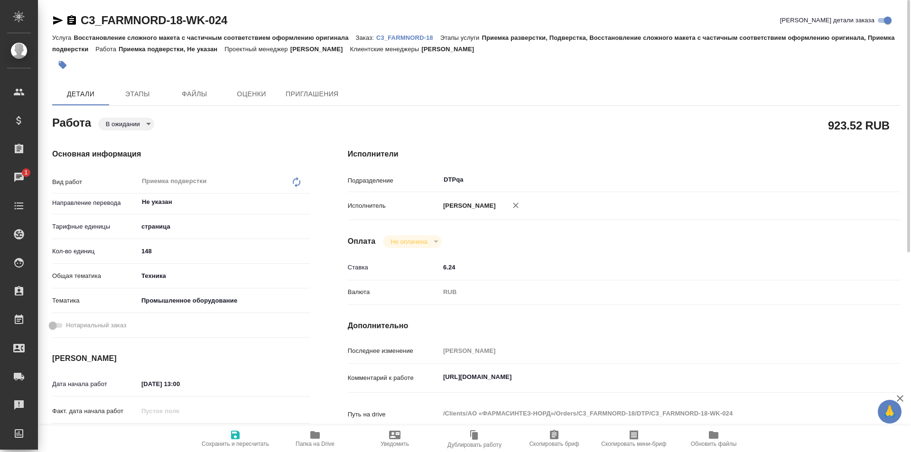
click at [58, 20] on icon "button" at bounding box center [57, 20] width 11 height 11
